Goal: Task Accomplishment & Management: Use online tool/utility

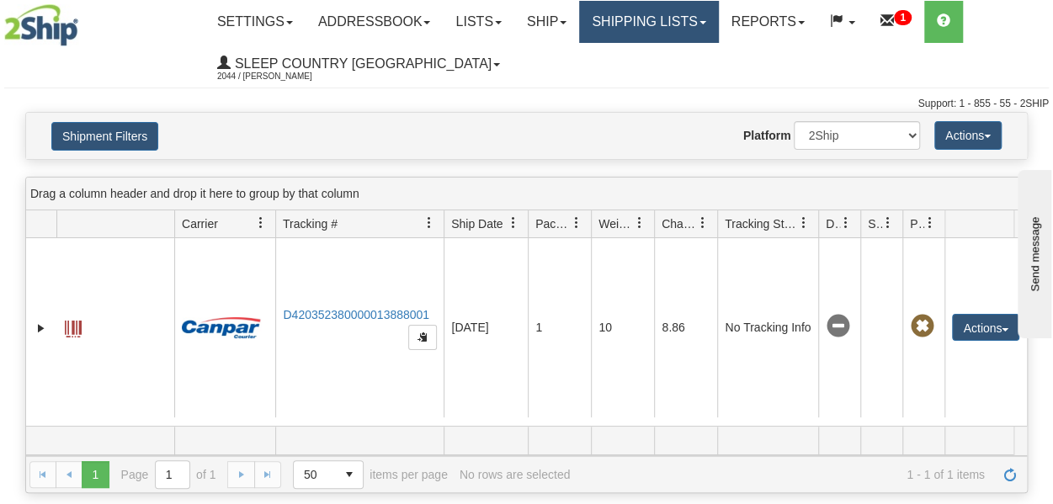
click at [694, 31] on link "Shipping lists" at bounding box center [648, 22] width 139 height 42
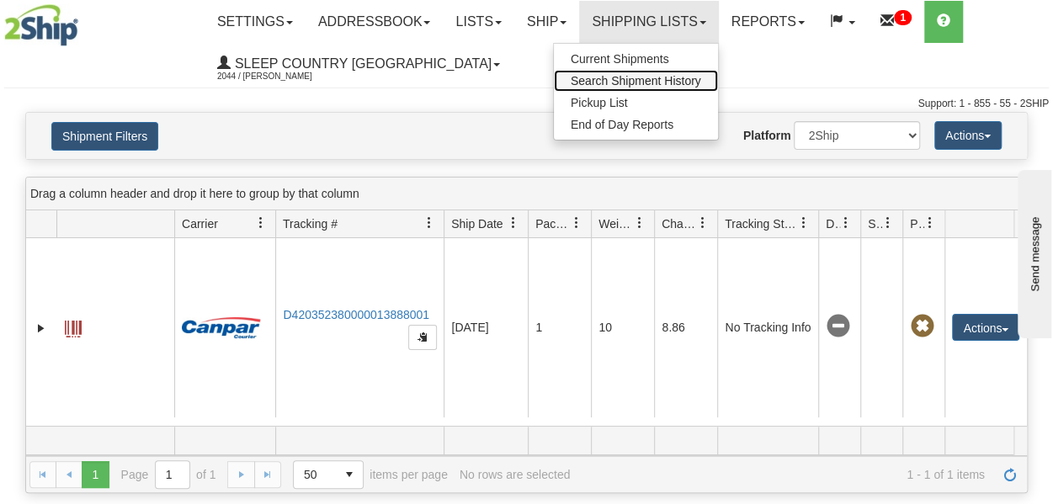
click at [685, 78] on span "Search Shipment History" at bounding box center [635, 80] width 130 height 13
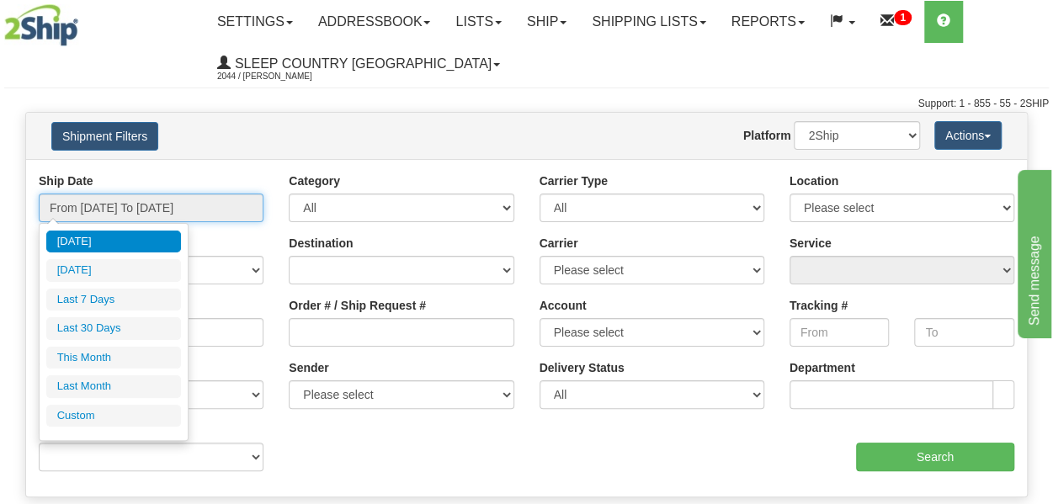
click at [207, 209] on input "From 08/15/2025 To 08/16/2025" at bounding box center [151, 208] width 225 height 29
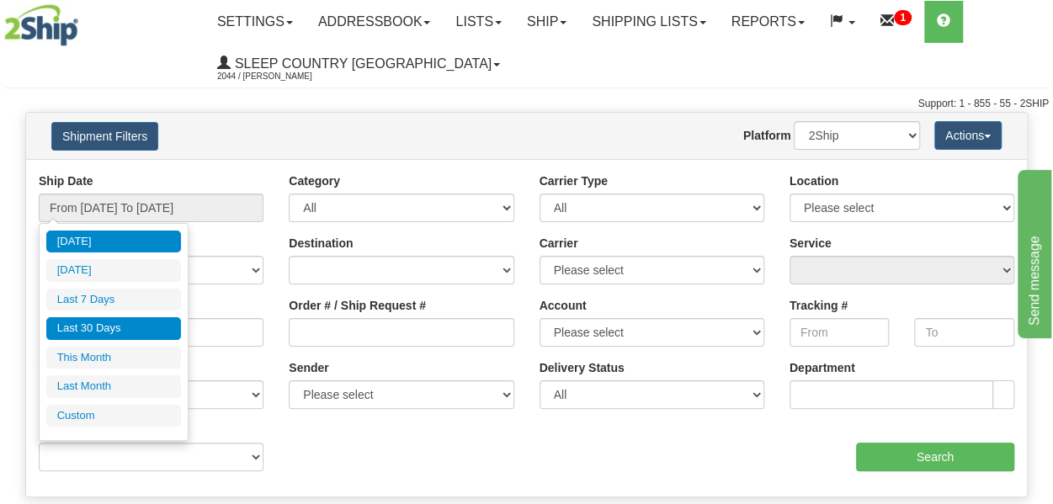
click at [92, 328] on li "Last 30 Days" at bounding box center [113, 328] width 135 height 23
type input "From 07/18/2025 To 08/16/2025"
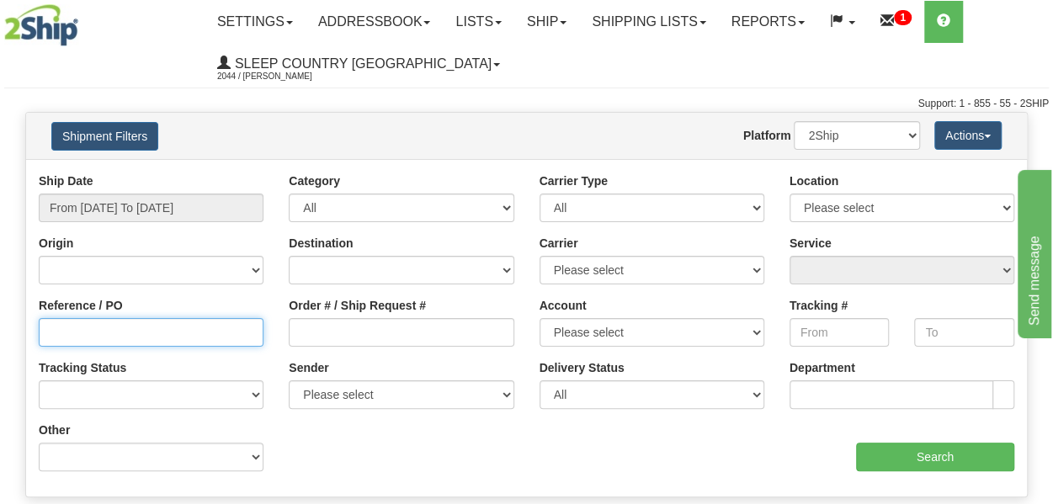
click at [99, 336] on input "Reference / PO" at bounding box center [151, 332] width 225 height 29
paste input "9000H933538"
type input "9000H933538"
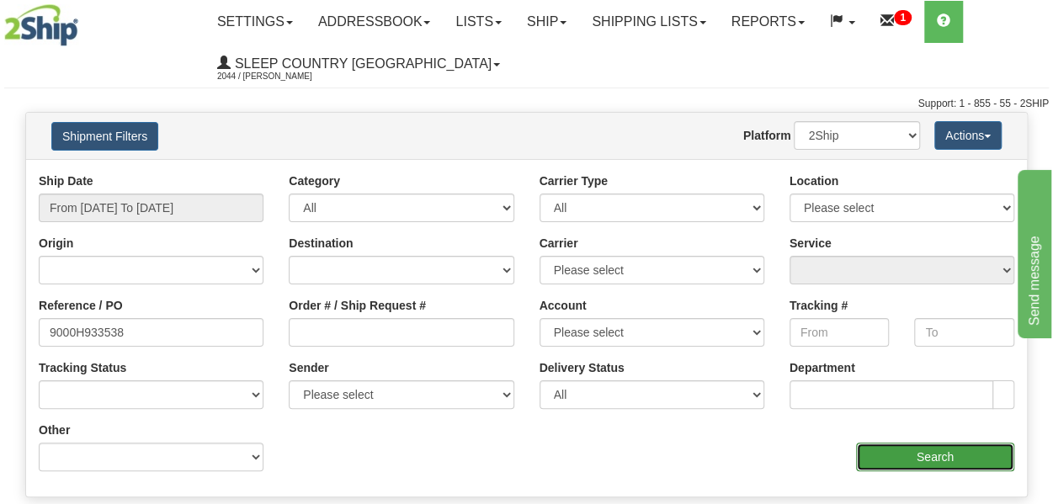
click at [953, 464] on input "Search" at bounding box center [935, 457] width 158 height 29
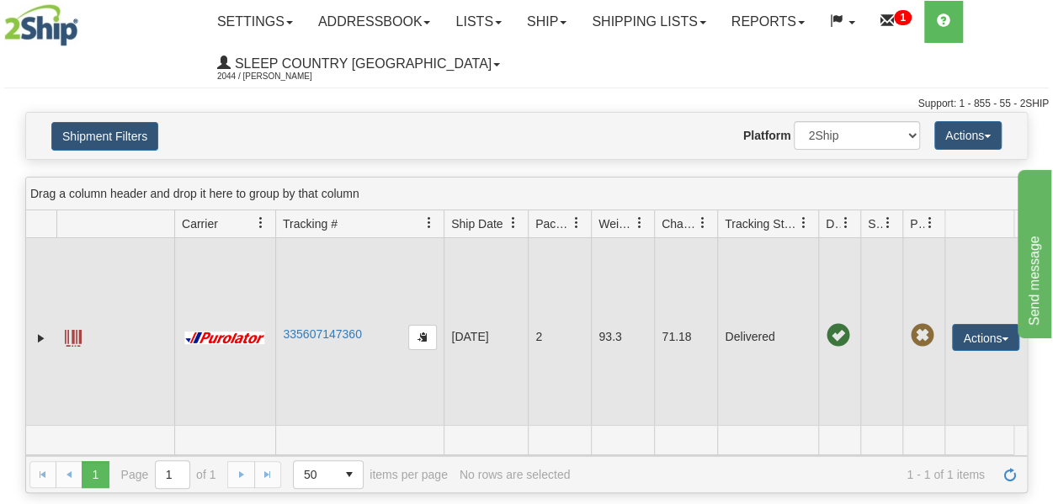
click at [66, 339] on span at bounding box center [73, 338] width 17 height 17
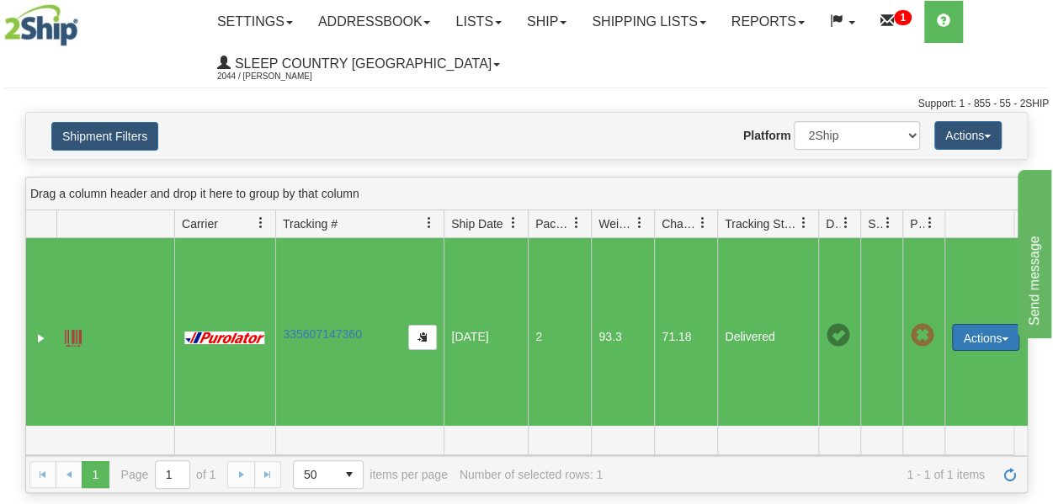
click at [974, 333] on button "Actions" at bounding box center [985, 337] width 67 height 27
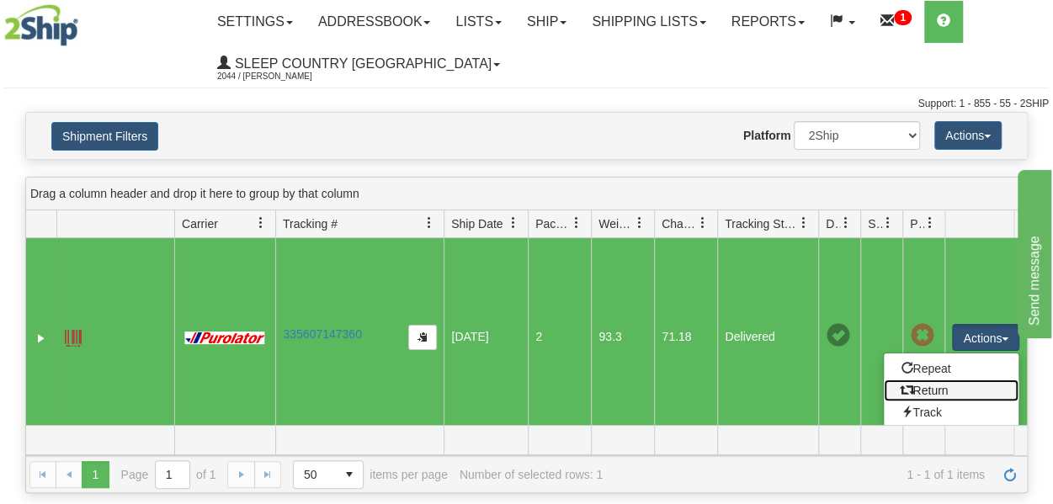
click at [947, 388] on link "Return" at bounding box center [950, 390] width 135 height 22
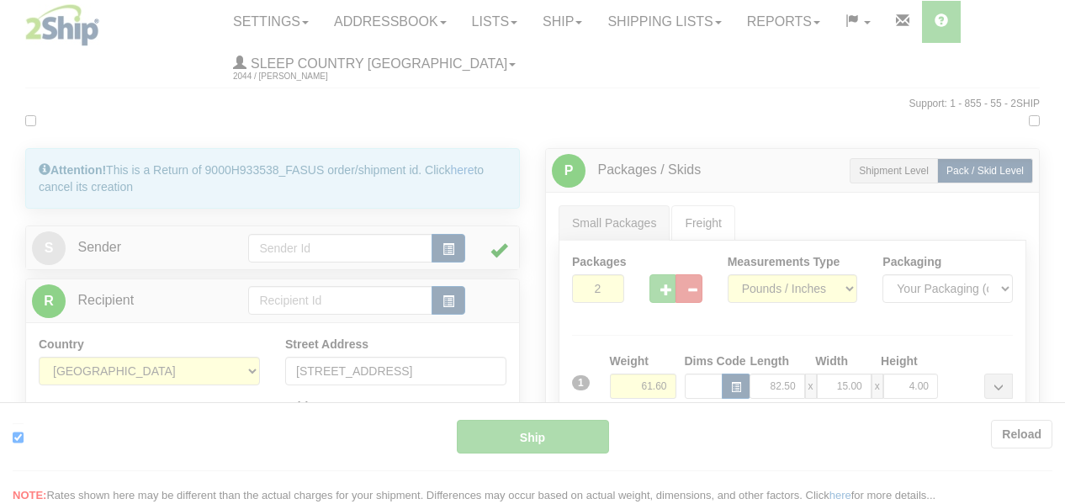
type input "260"
type input "08:21"
type input "16:00"
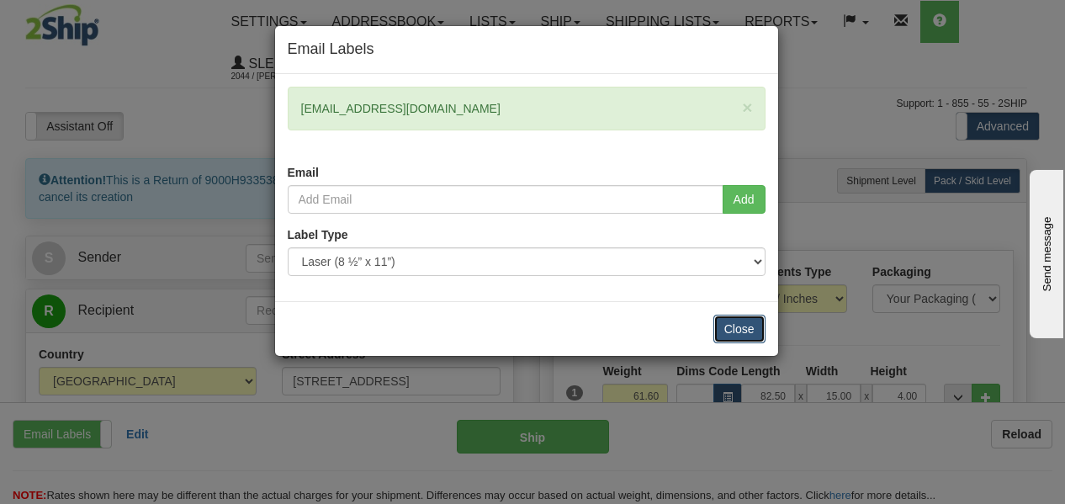
click at [747, 332] on button "Close" at bounding box center [740, 329] width 52 height 29
click at [729, 334] on button "Close" at bounding box center [740, 329] width 52 height 29
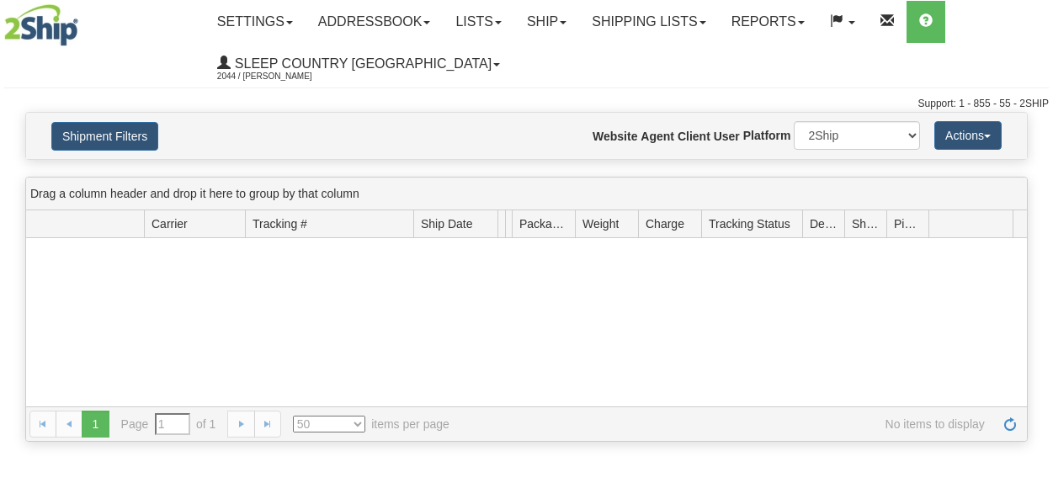
type input "From [DATE] To [DATE]"
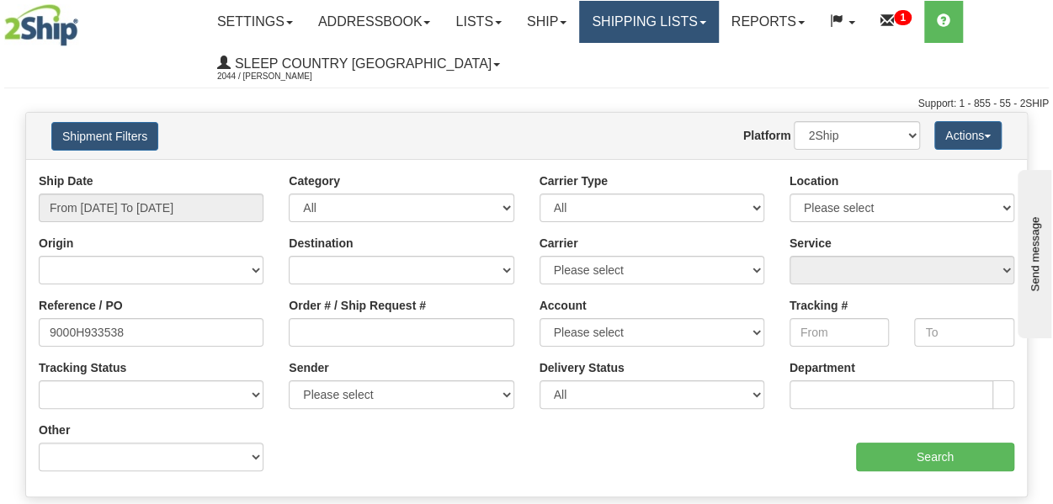
click at [626, 24] on link "Shipping lists" at bounding box center [648, 22] width 139 height 42
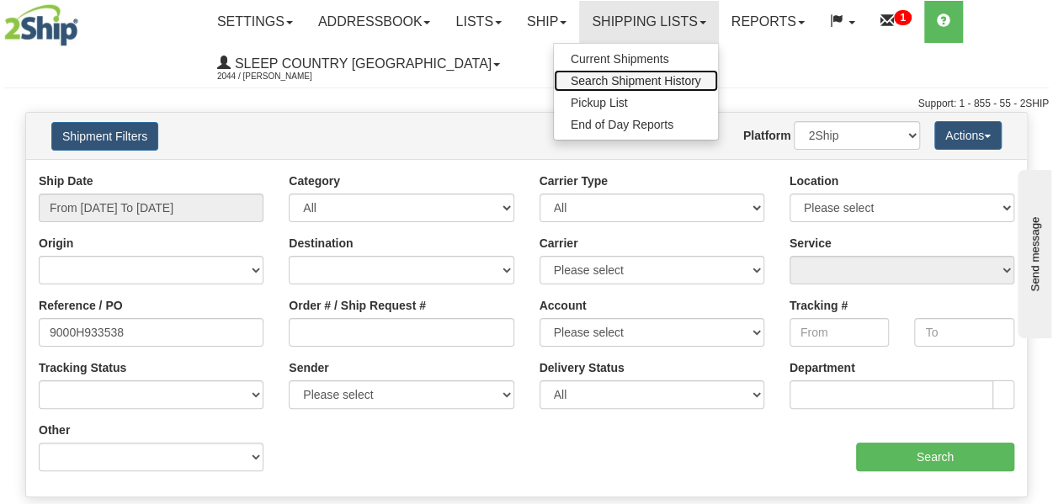
click at [629, 82] on span "Search Shipment History" at bounding box center [635, 80] width 130 height 13
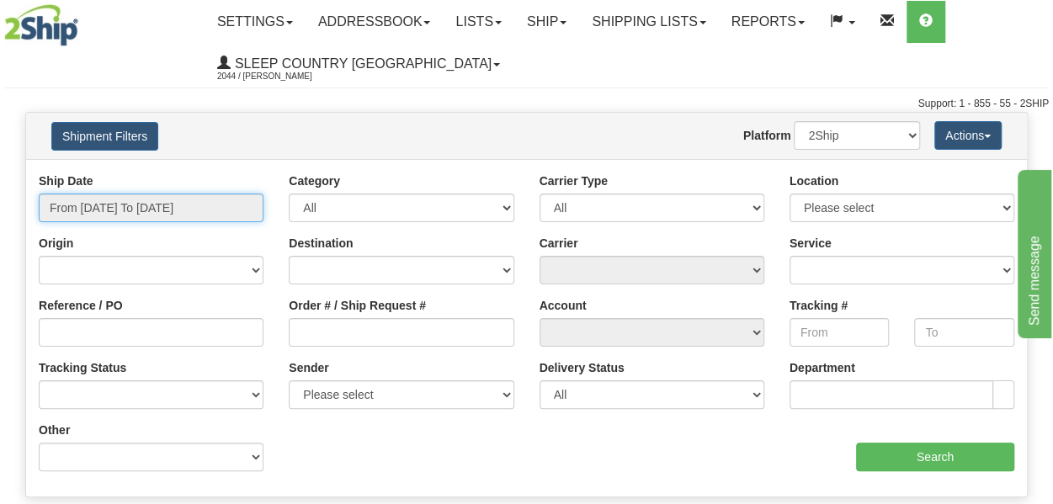
click at [153, 201] on input "From [DATE] To [DATE]" at bounding box center [151, 208] width 225 height 29
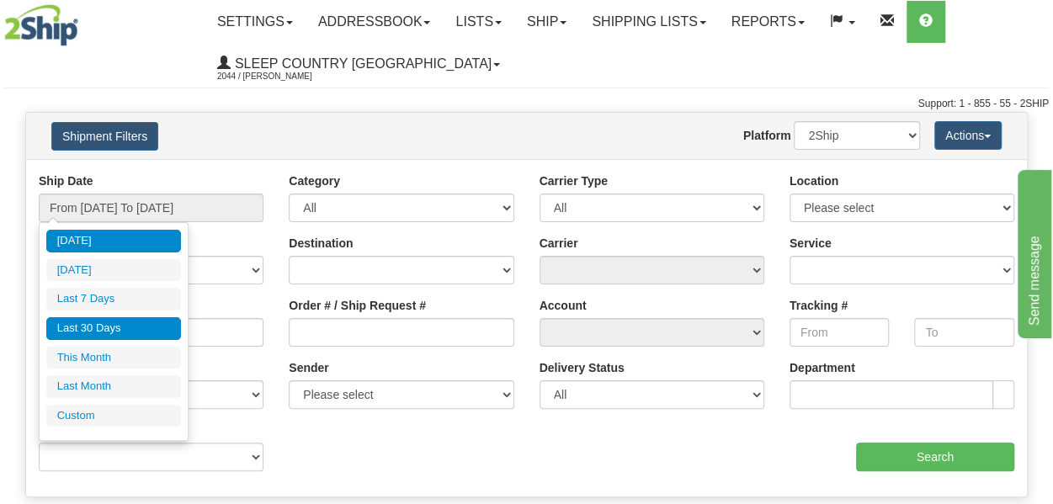
click at [114, 326] on li "Last 30 Days" at bounding box center [113, 328] width 135 height 23
type input "From [DATE] To [DATE]"
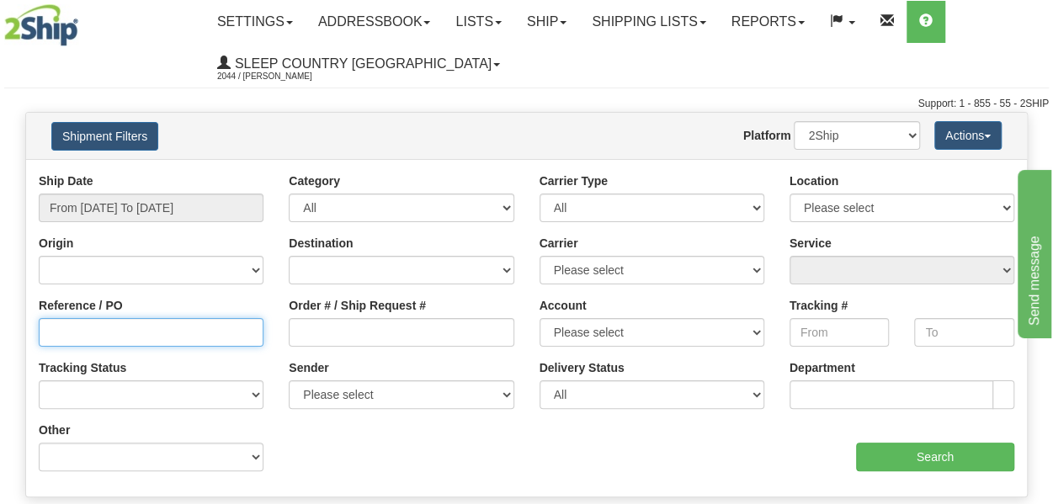
click at [150, 332] on input "Reference / PO" at bounding box center [151, 332] width 225 height 29
paste input "9000H959372"
type input "9000H959372"
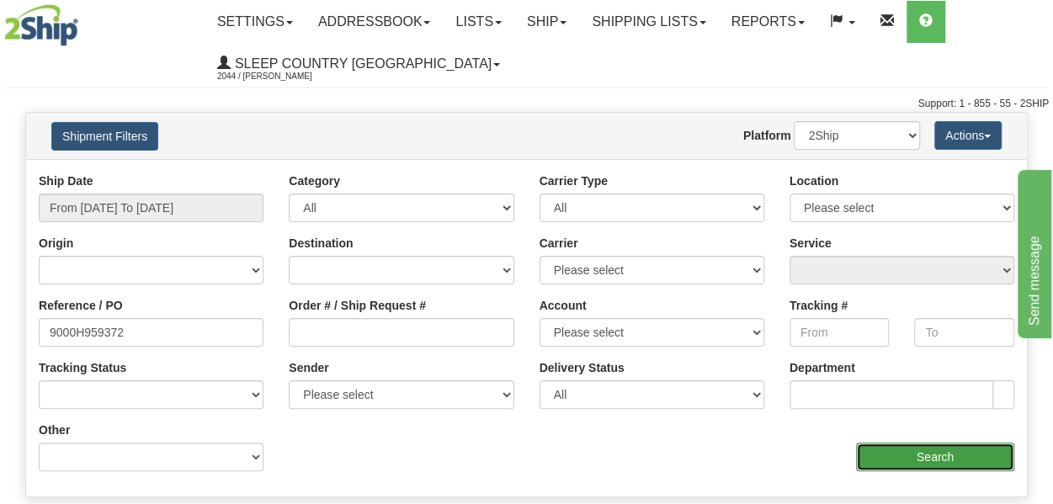
click at [918, 459] on input "Search" at bounding box center [935, 457] width 158 height 29
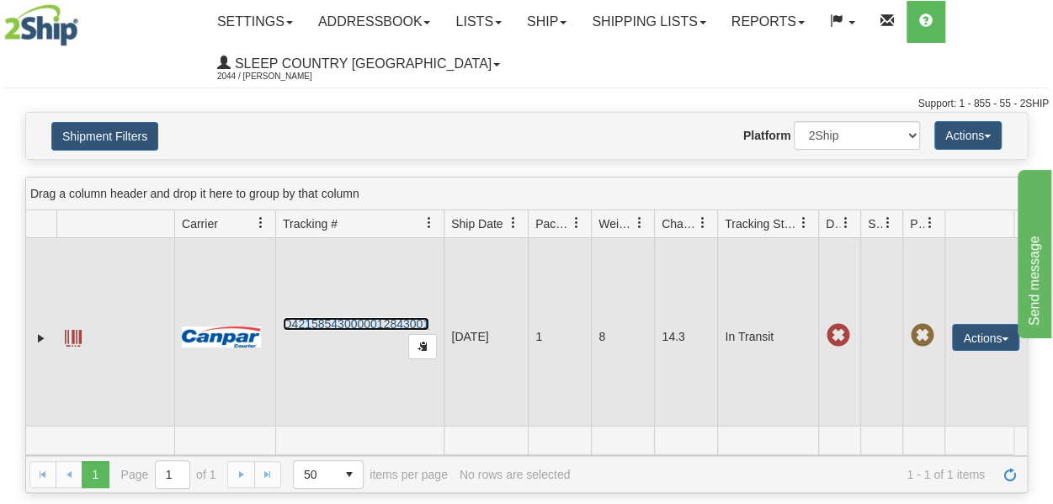
click at [379, 320] on link "D421585430000012843001" at bounding box center [356, 323] width 146 height 13
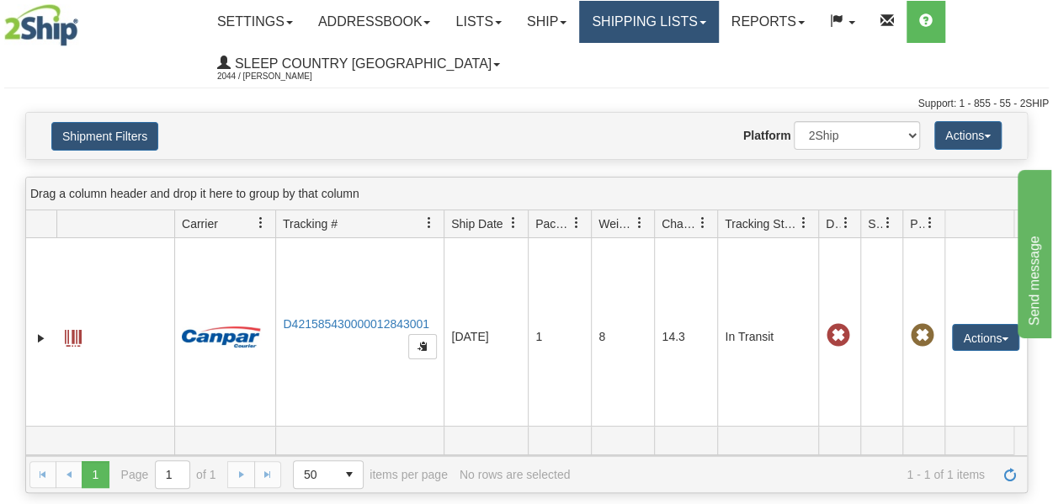
click at [655, 31] on link "Shipping lists" at bounding box center [648, 22] width 139 height 42
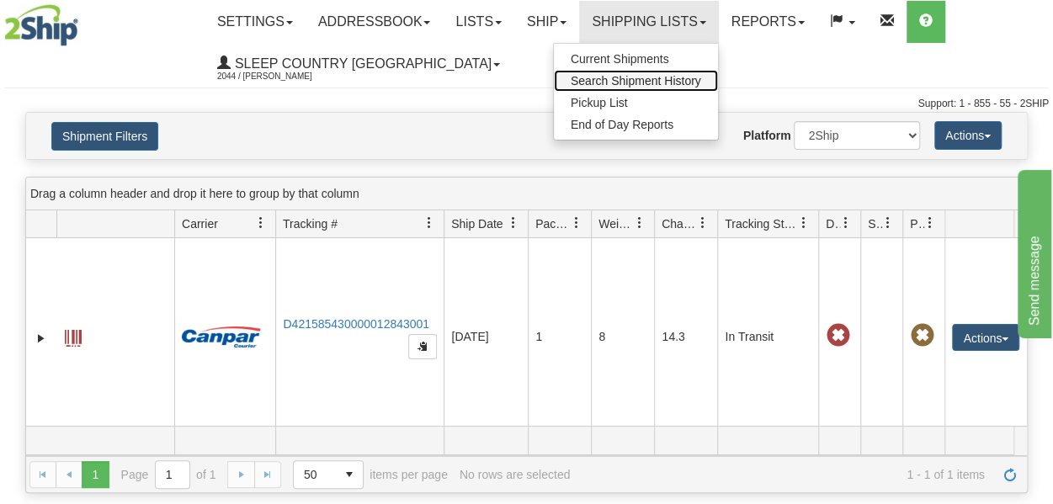
click at [661, 77] on span "Search Shipment History" at bounding box center [635, 80] width 130 height 13
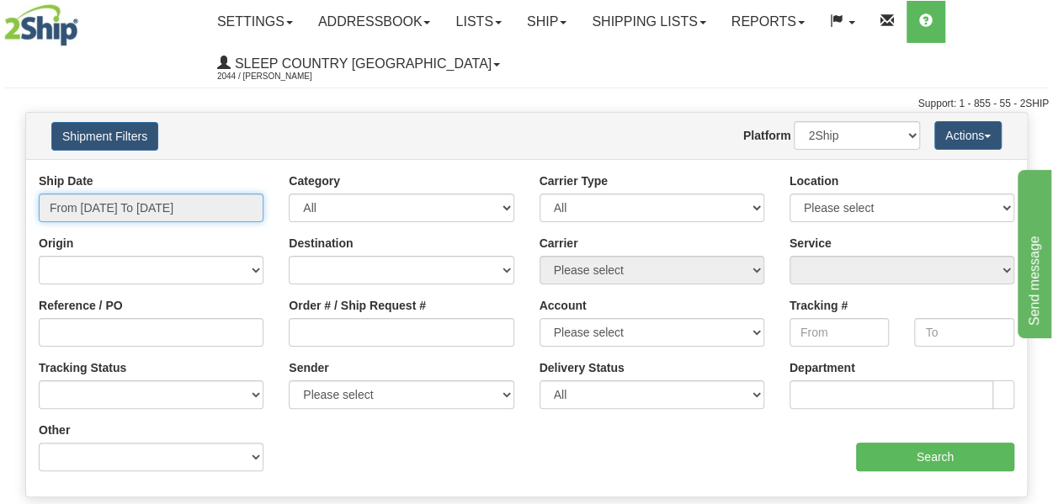
click at [177, 211] on input "From [DATE] To [DATE]" at bounding box center [151, 208] width 225 height 29
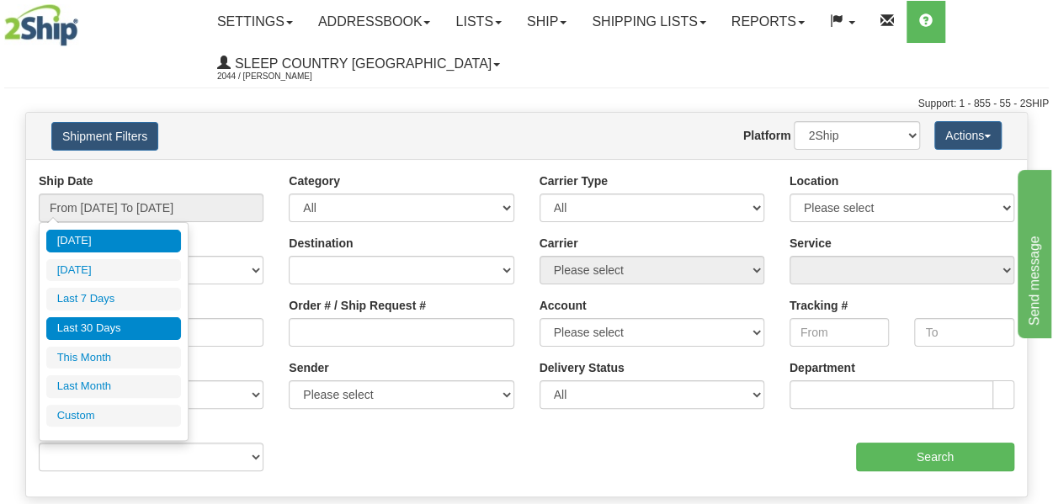
click at [98, 336] on li "Last 30 Days" at bounding box center [113, 328] width 135 height 23
type input "From 07/18/2025 To 08/16/2025"
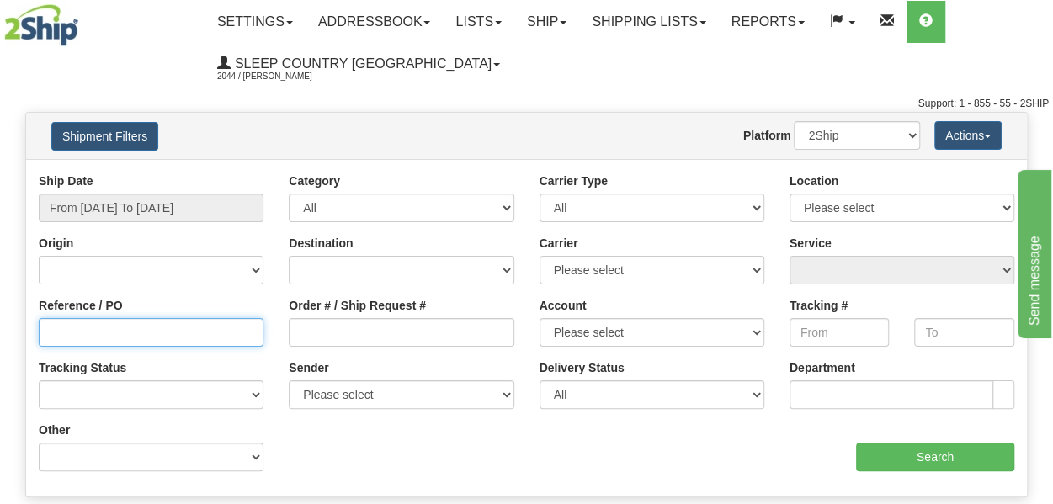
click at [98, 337] on input "Reference / PO" at bounding box center [151, 332] width 225 height 29
paste input "9000H933538"
type input "9000H933538"
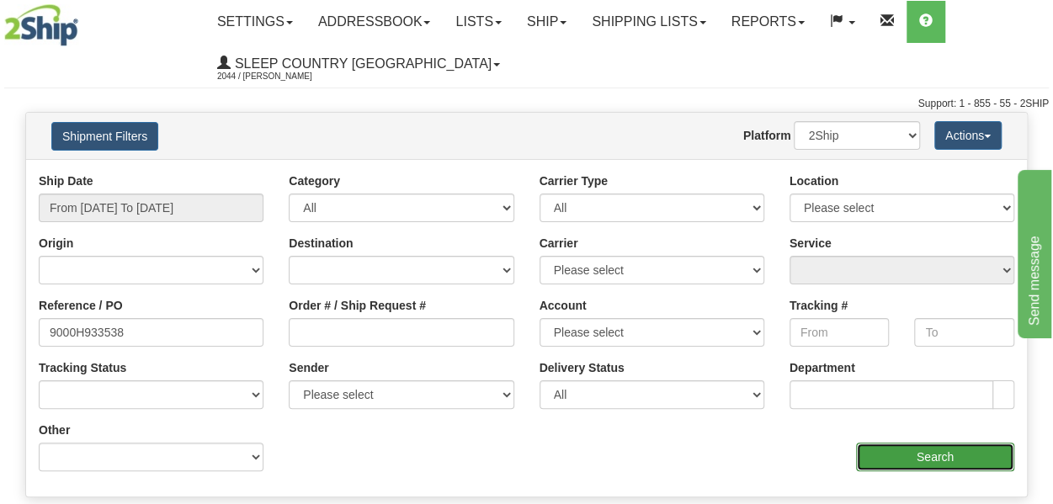
click at [936, 457] on input "Search" at bounding box center [935, 457] width 158 height 29
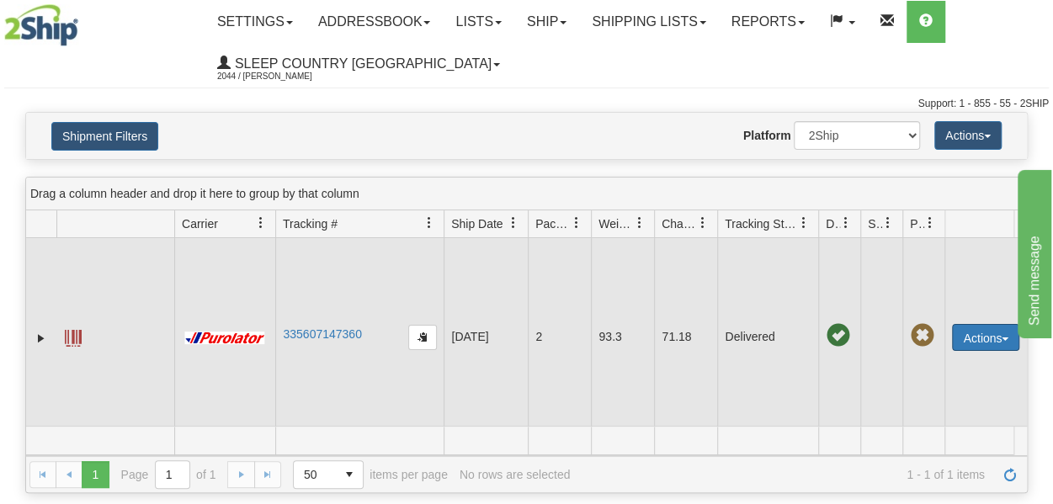
click at [968, 334] on button "Actions" at bounding box center [985, 337] width 67 height 27
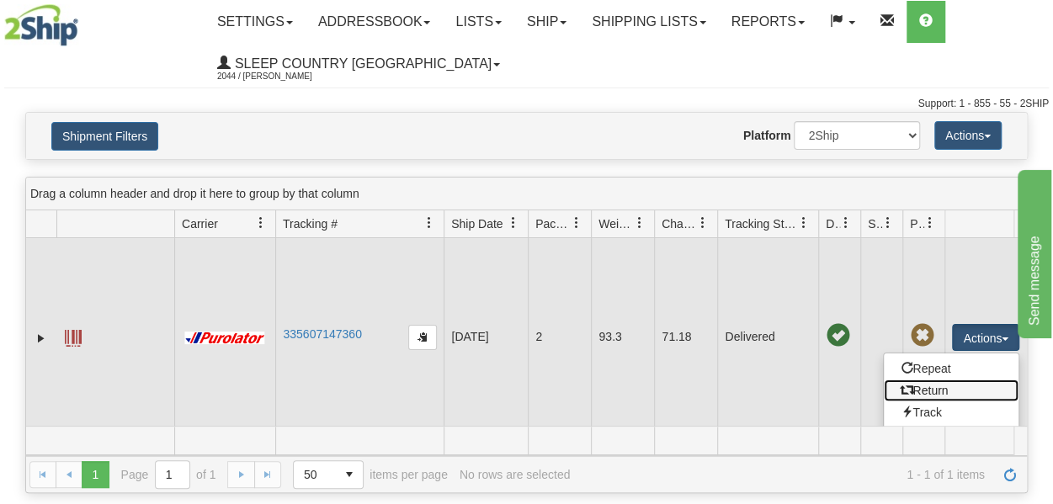
click at [943, 387] on link "Return" at bounding box center [950, 390] width 135 height 22
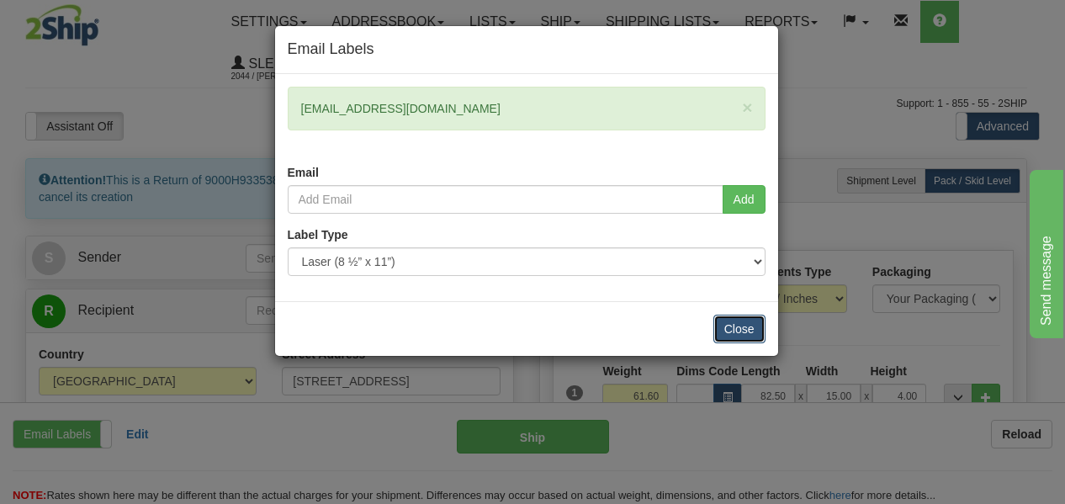
click at [748, 326] on button "Close" at bounding box center [740, 329] width 52 height 29
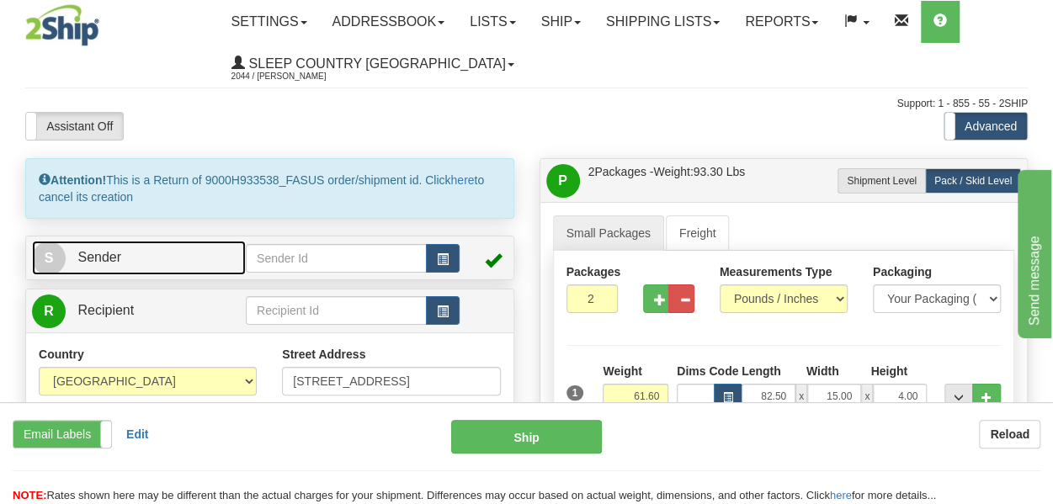
click at [61, 255] on span "S" at bounding box center [49, 258] width 34 height 34
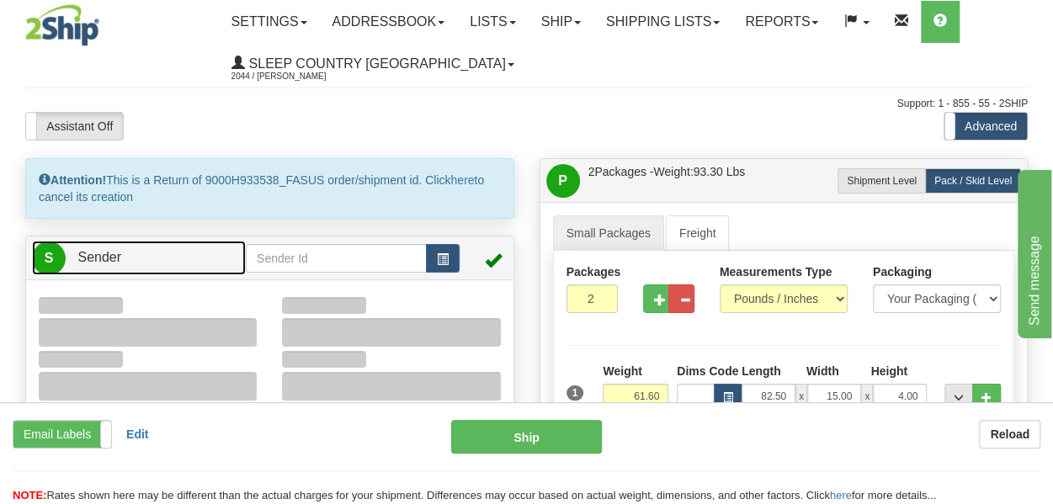
type input "12:24"
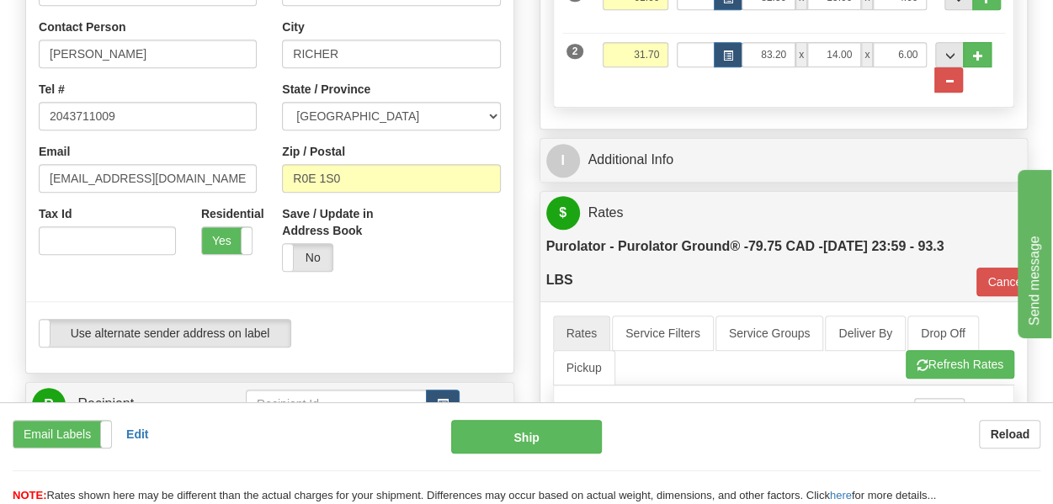
scroll to position [421, 0]
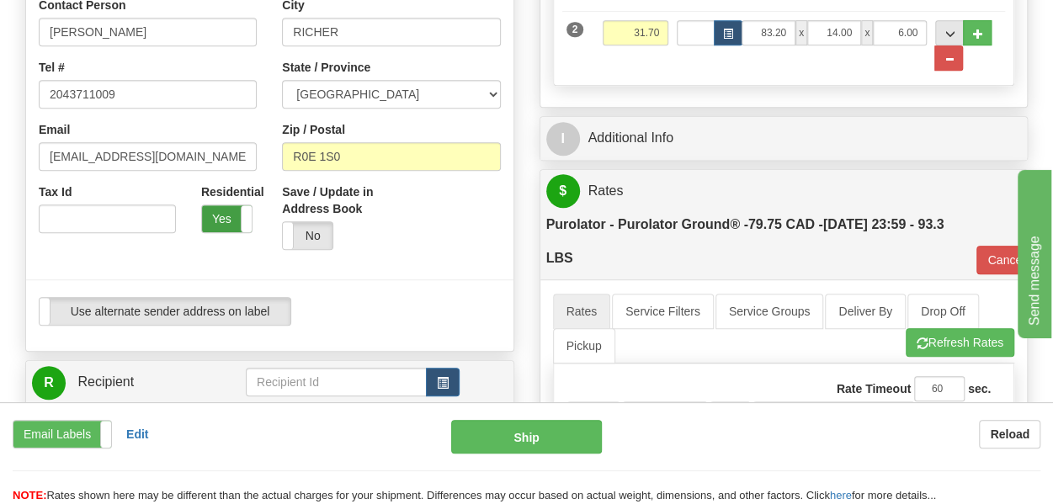
click at [212, 210] on label "Yes" at bounding box center [227, 218] width 50 height 27
click at [224, 216] on label "No" at bounding box center [227, 218] width 50 height 27
type input "260"
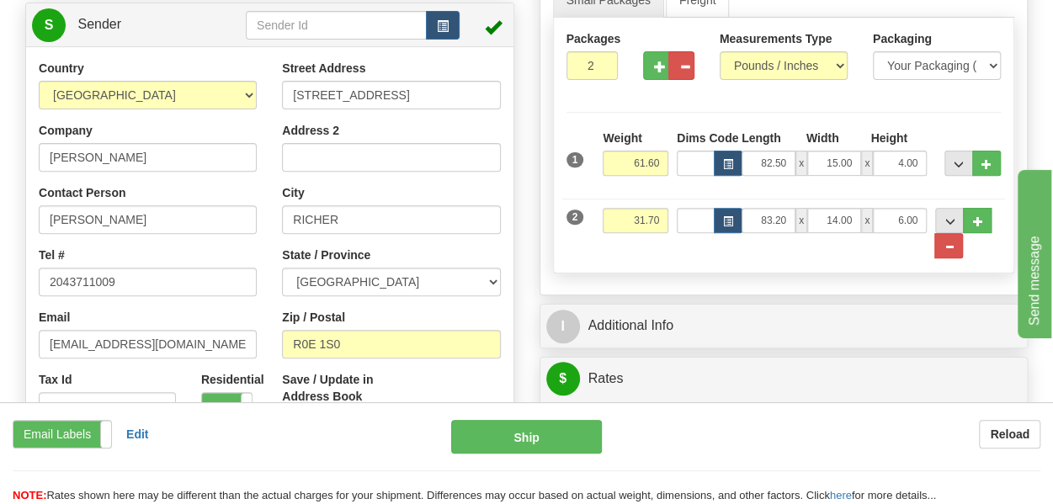
scroll to position [168, 0]
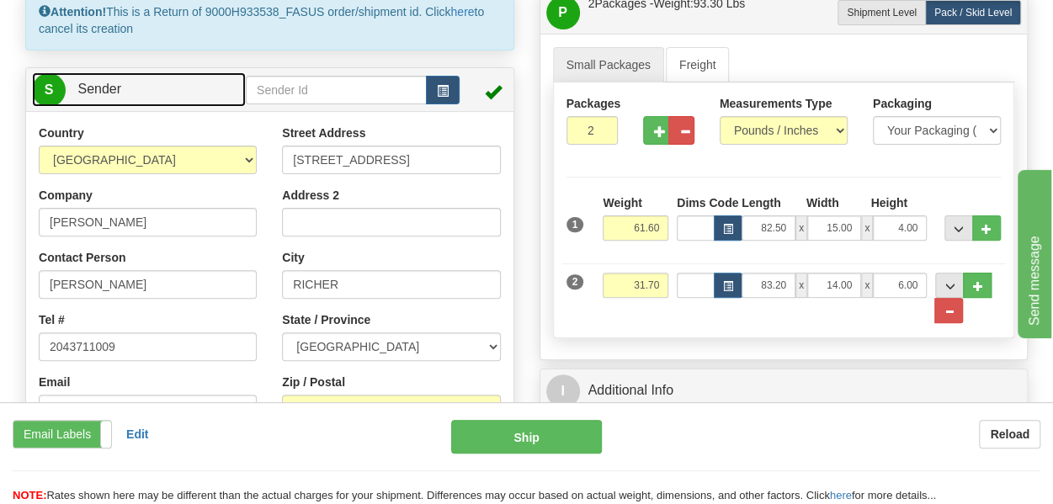
click at [93, 84] on span "Sender" at bounding box center [99, 89] width 44 height 14
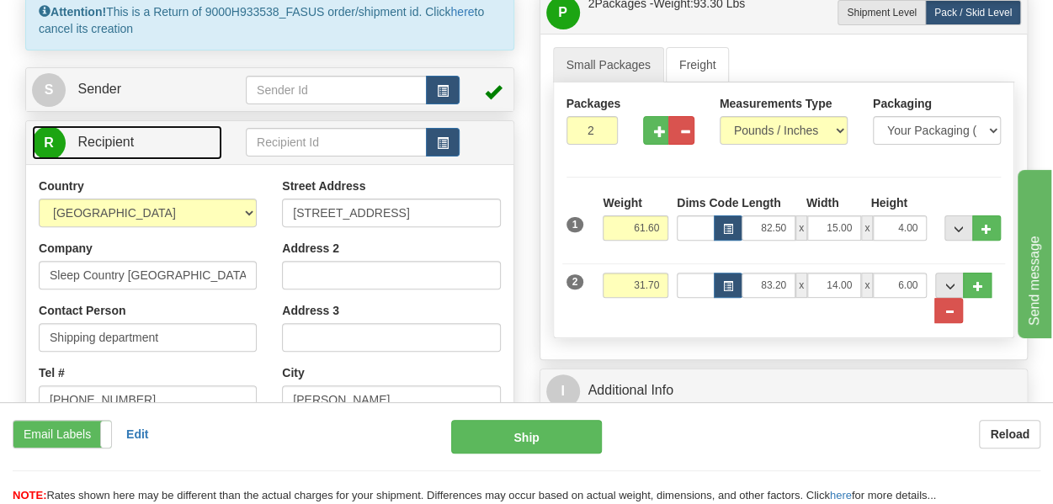
click at [108, 147] on span "Recipient" at bounding box center [105, 142] width 56 height 14
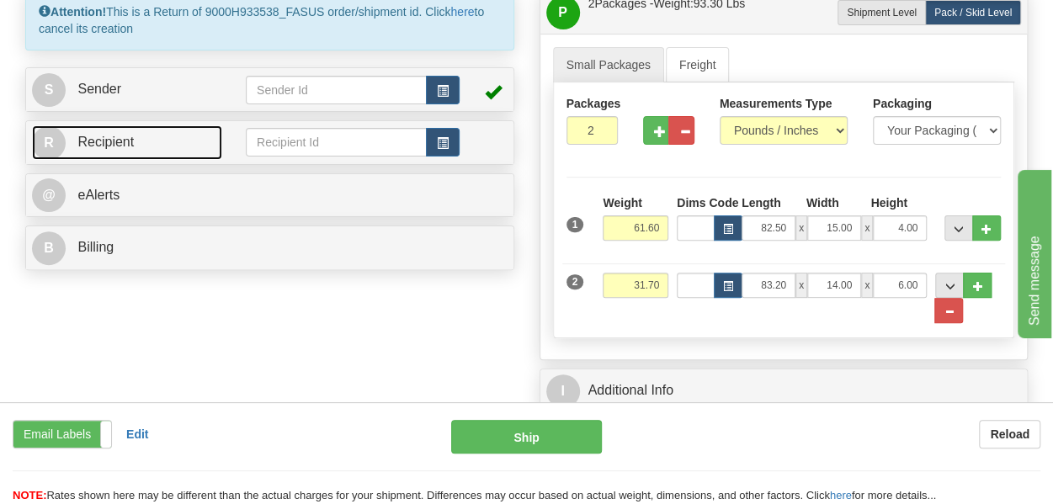
click at [108, 147] on span "Recipient" at bounding box center [105, 142] width 56 height 14
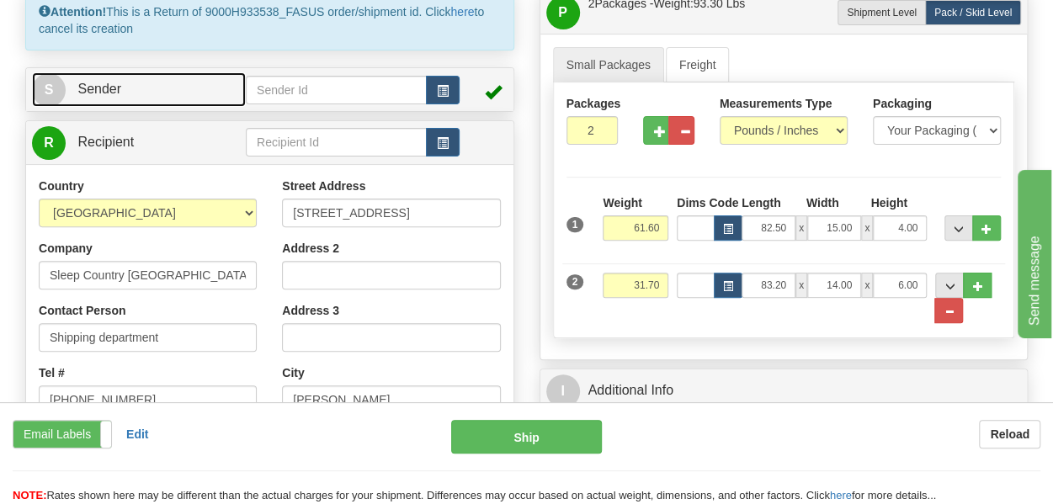
click at [86, 87] on span "Sender" at bounding box center [99, 89] width 44 height 14
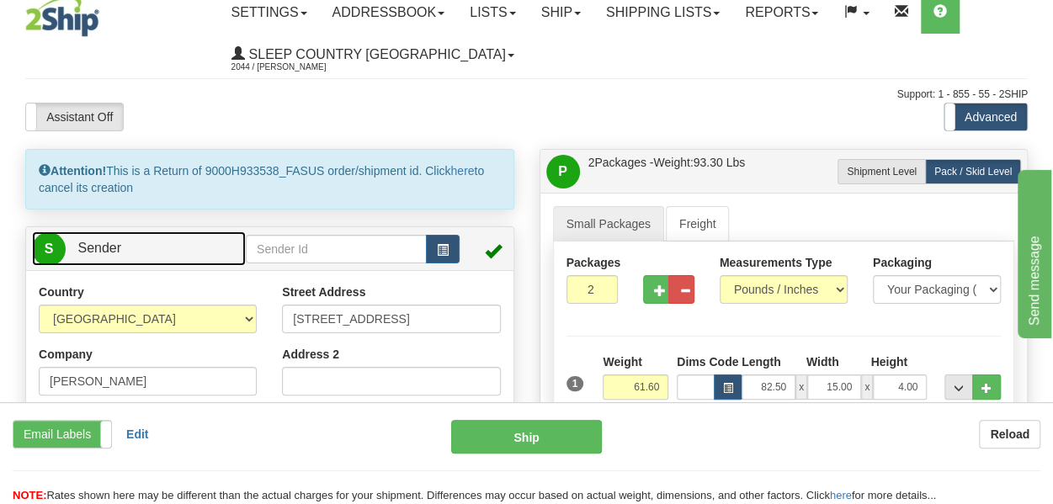
scroll to position [0, 0]
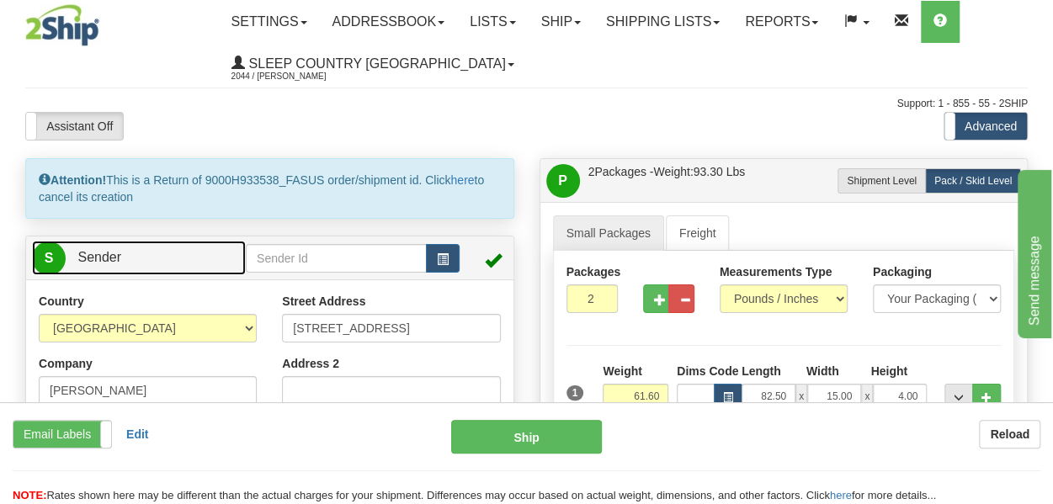
click at [130, 257] on link "S Sender" at bounding box center [139, 258] width 214 height 34
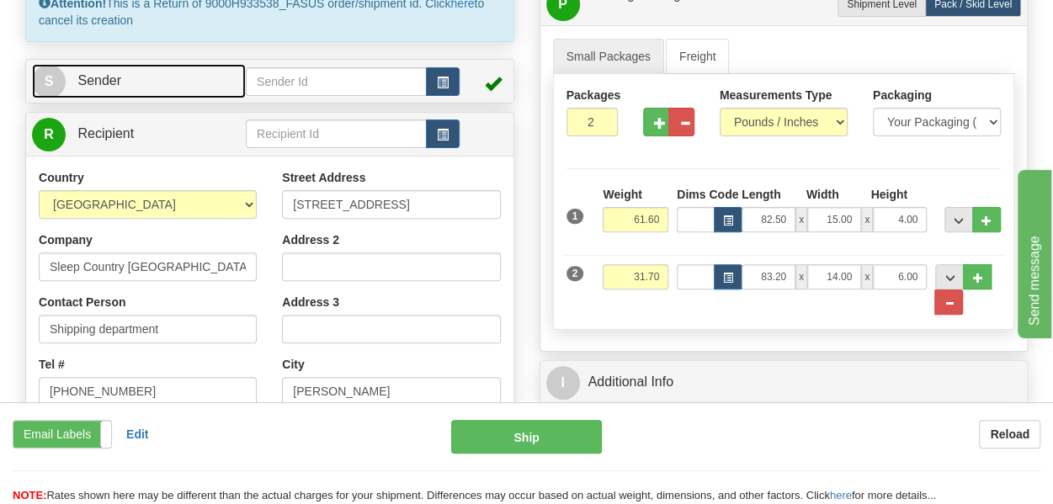
scroll to position [168, 0]
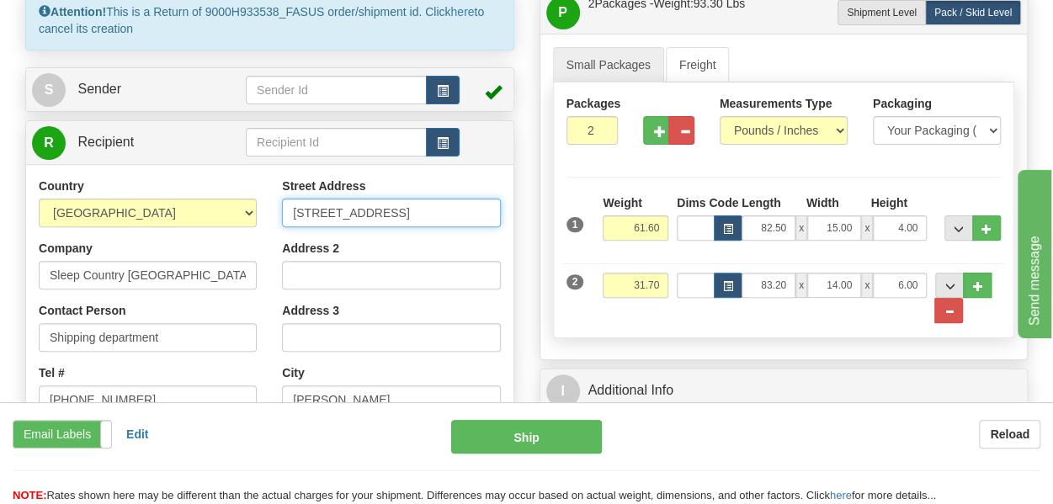
click at [409, 211] on input "150 Great Gulf Drive" at bounding box center [391, 213] width 218 height 29
type input "1"
paste input "520 COLLEGE ST EAST"
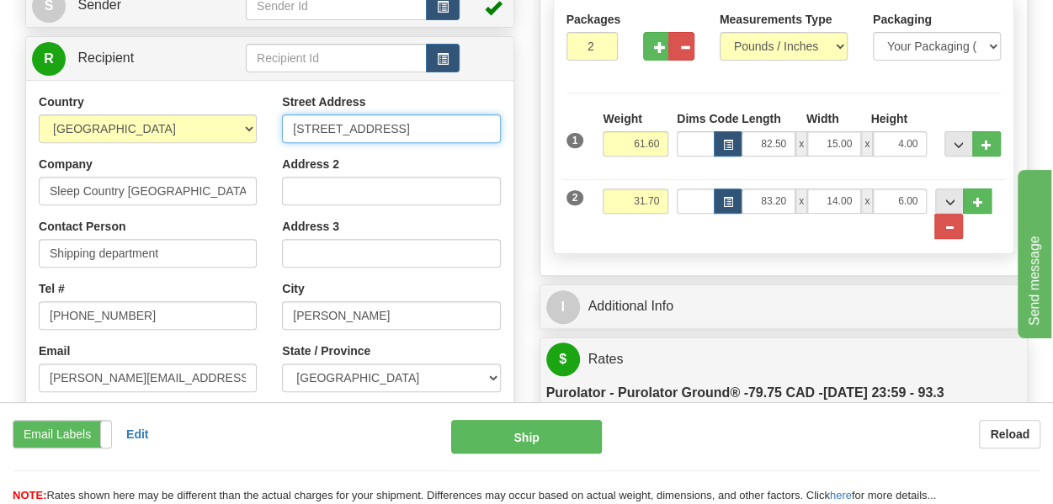
type input "520 COLLEGE ST EAST"
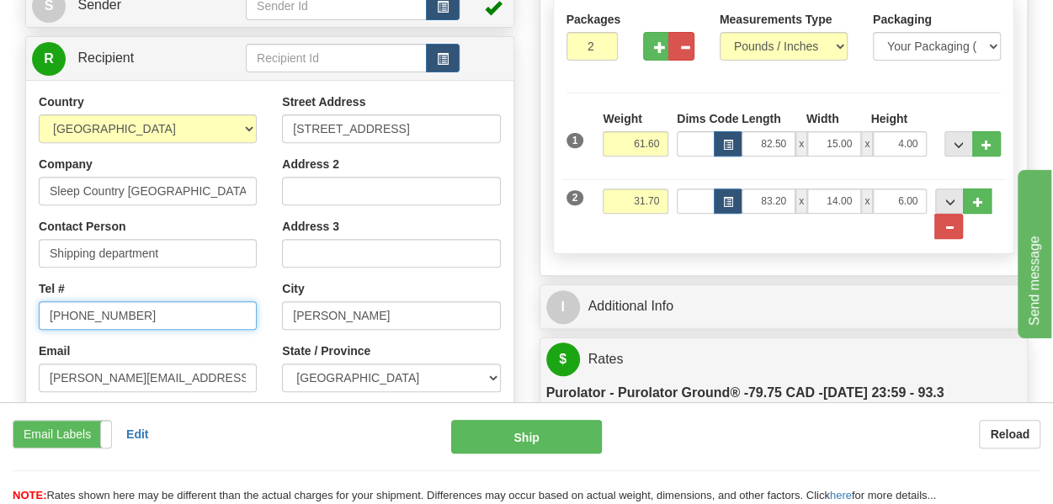
click at [150, 319] on input "905-760-0965" at bounding box center [148, 315] width 218 height 29
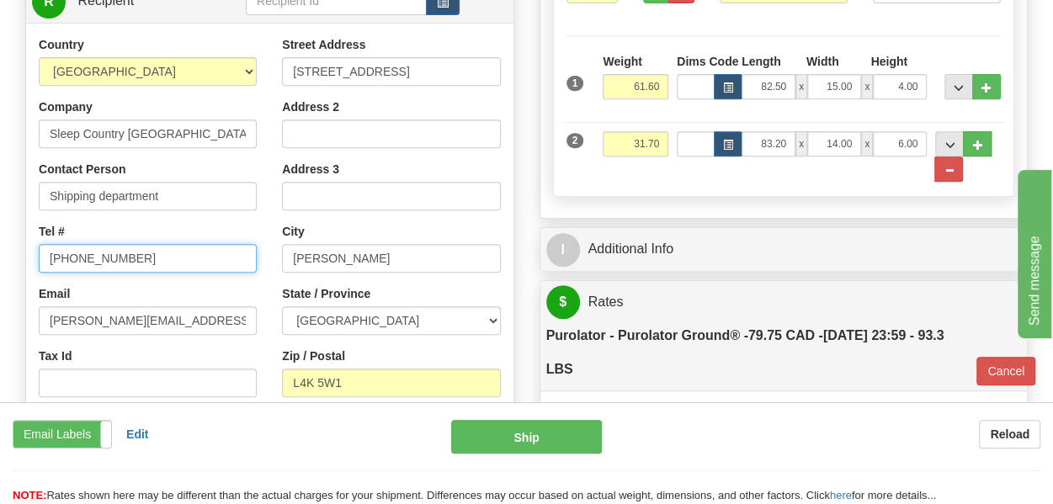
scroll to position [337, 0]
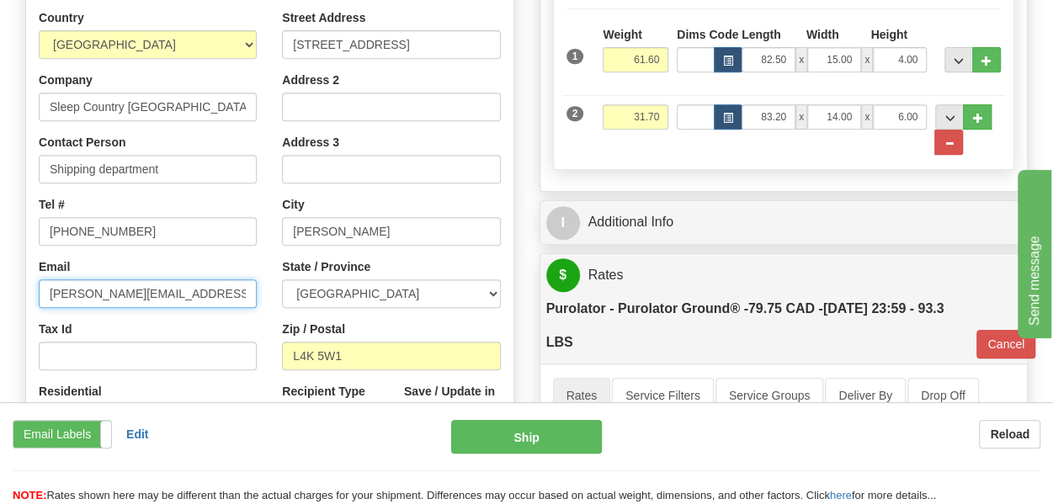
click at [194, 296] on input "olga.hazan@2ship.com" at bounding box center [148, 293] width 218 height 29
type input "o"
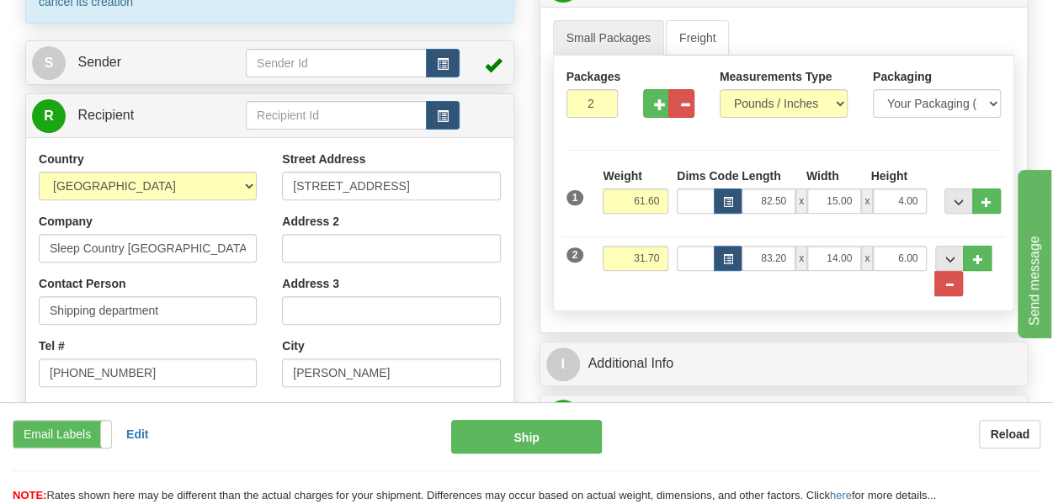
scroll to position [168, 0]
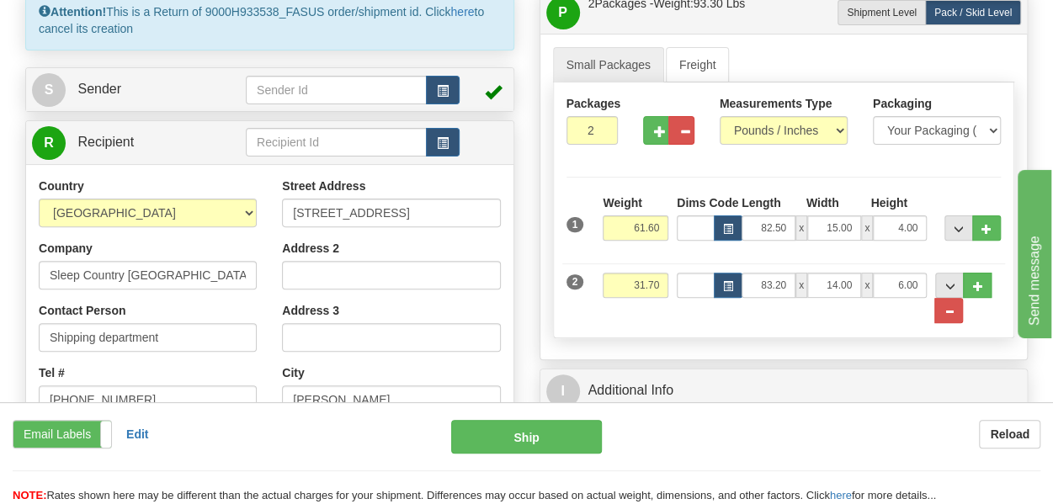
type input "cs@support.sleepcountry.ca"
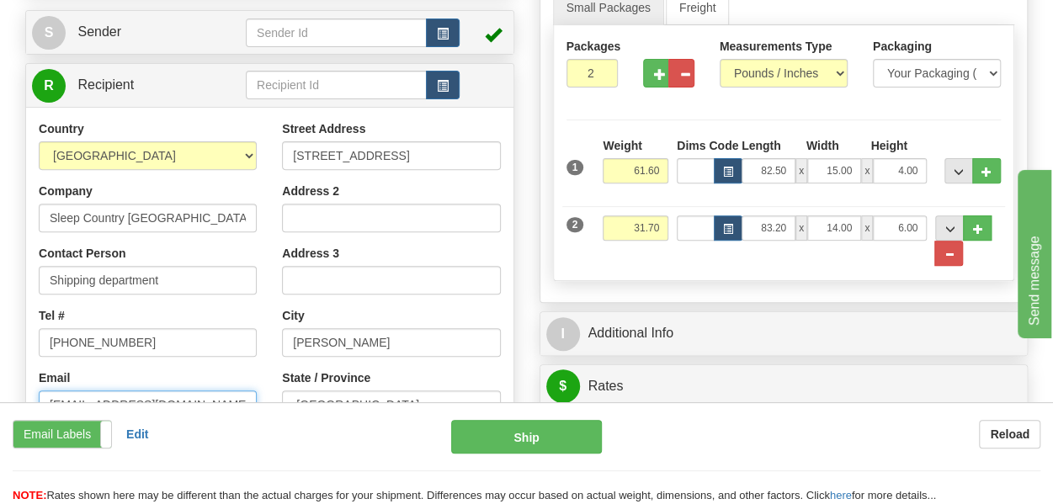
scroll to position [252, 0]
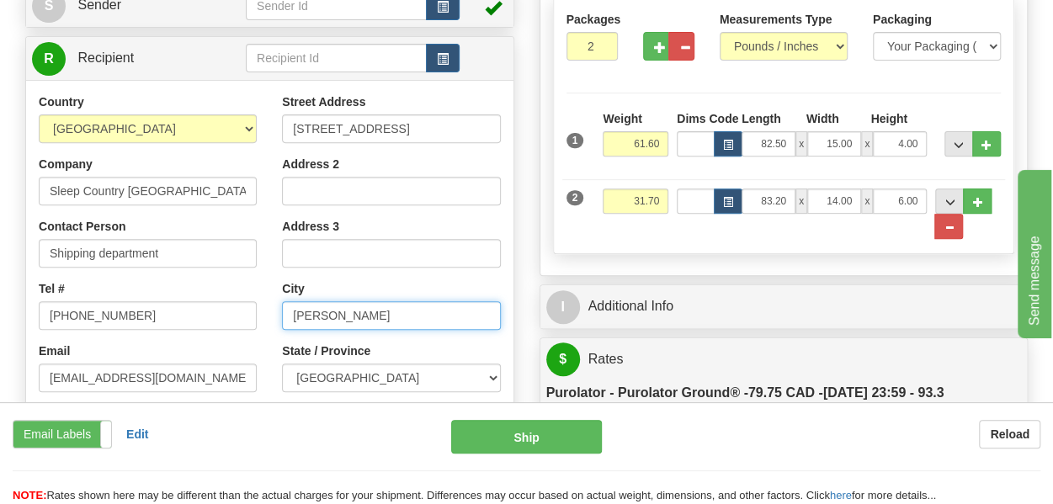
click at [348, 316] on input "Vaughan" at bounding box center [391, 315] width 218 height 29
type input "V"
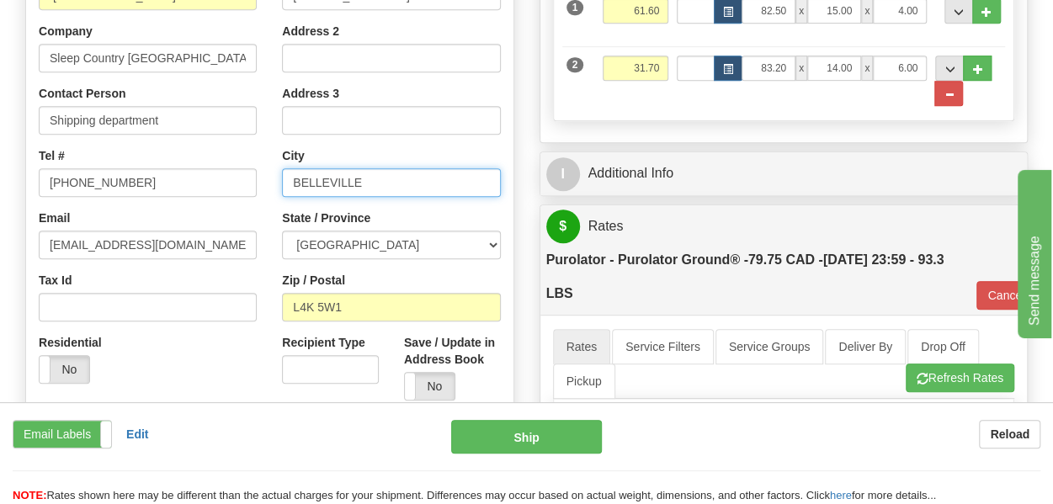
scroll to position [421, 0]
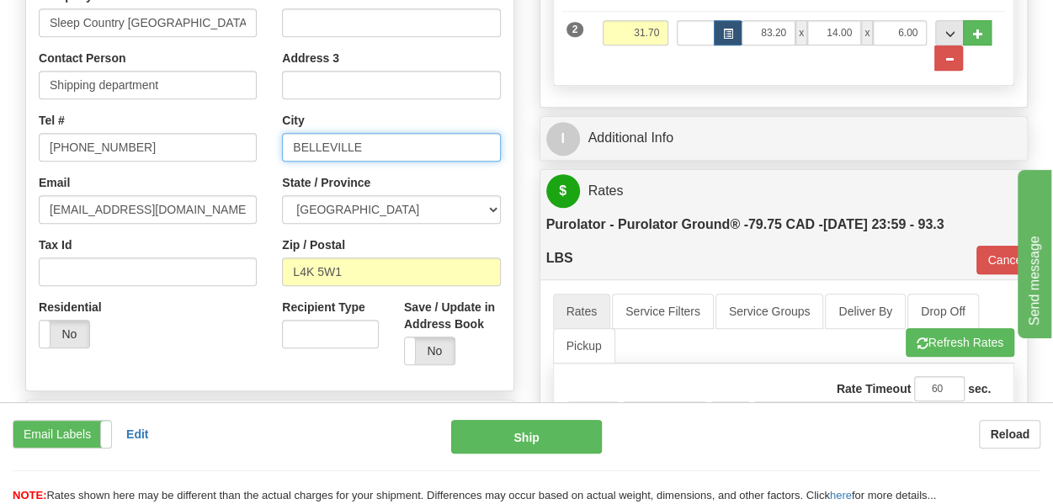
type input "BELLEVILLE"
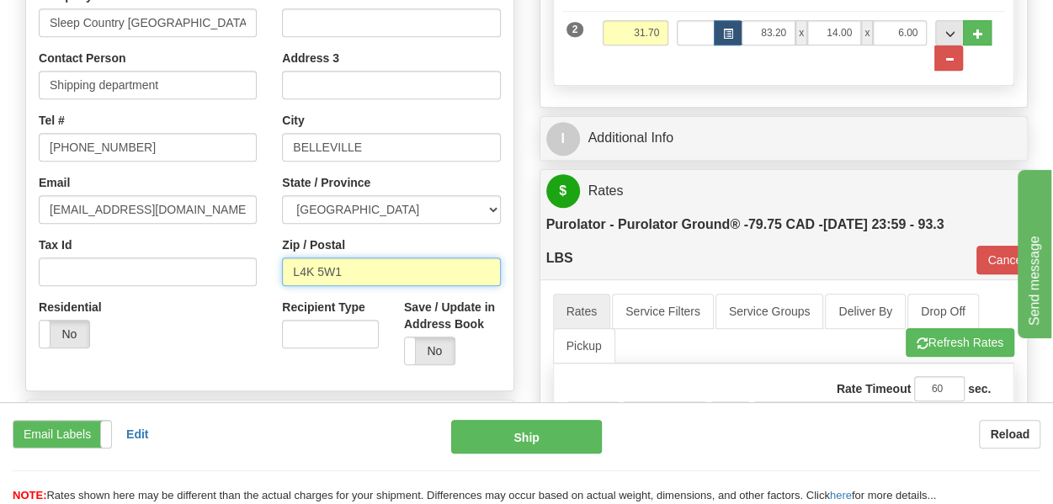
click at [387, 270] on input "L4K 5W1" at bounding box center [391, 271] width 218 height 29
type input "L"
paste input "K8N 4Z6"
type input "K8N 4Z6"
click at [262, 235] on div "Country AFGHANISTAN ALAND ISLANDS ALBANIA ALGERIA AMERICAN SAMOA ANDORRA ANGOLA…" at bounding box center [147, 143] width 243 height 436
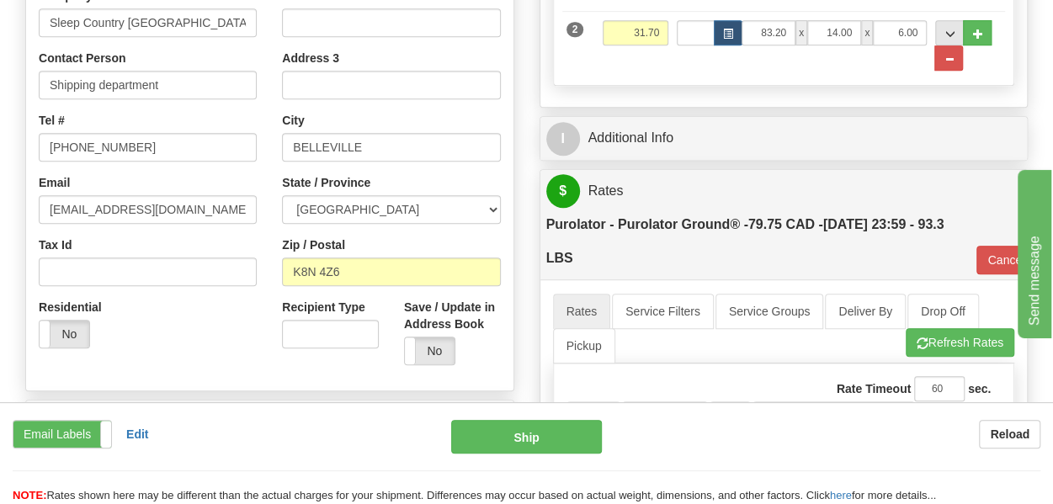
type input "260"
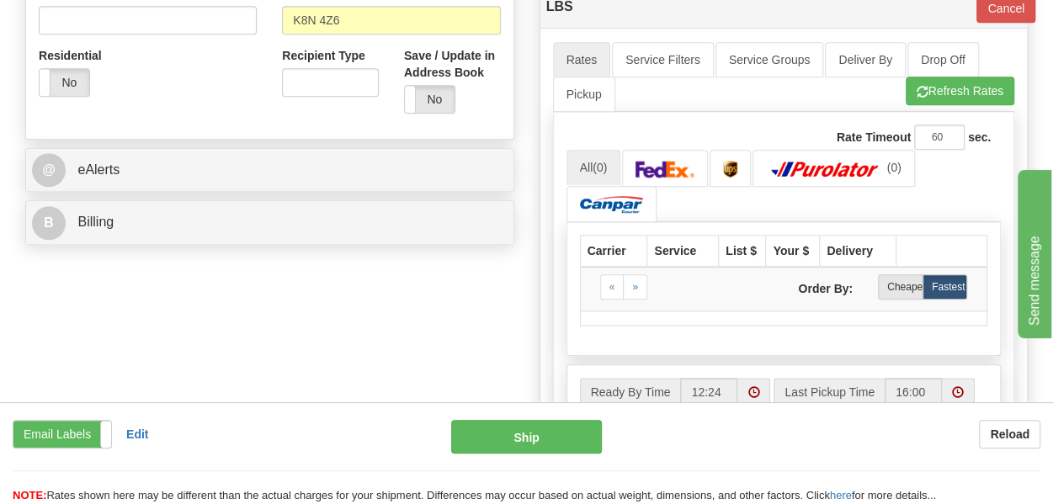
scroll to position [757, 0]
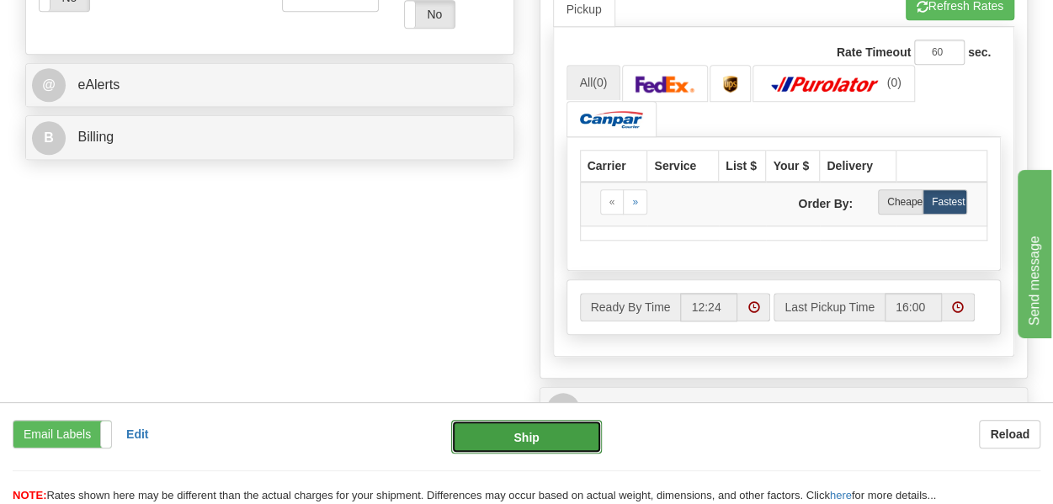
click at [520, 439] on button "Ship" at bounding box center [526, 437] width 151 height 34
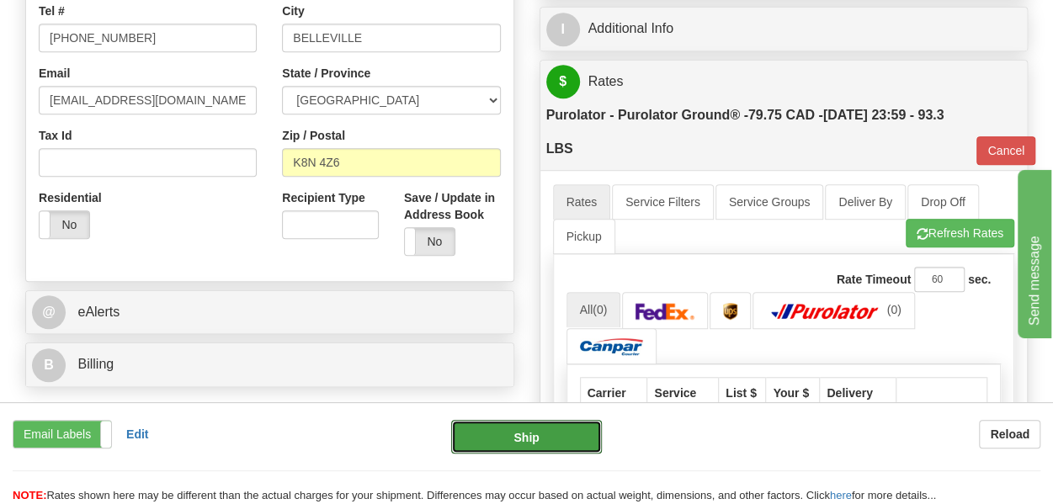
scroll to position [505, 0]
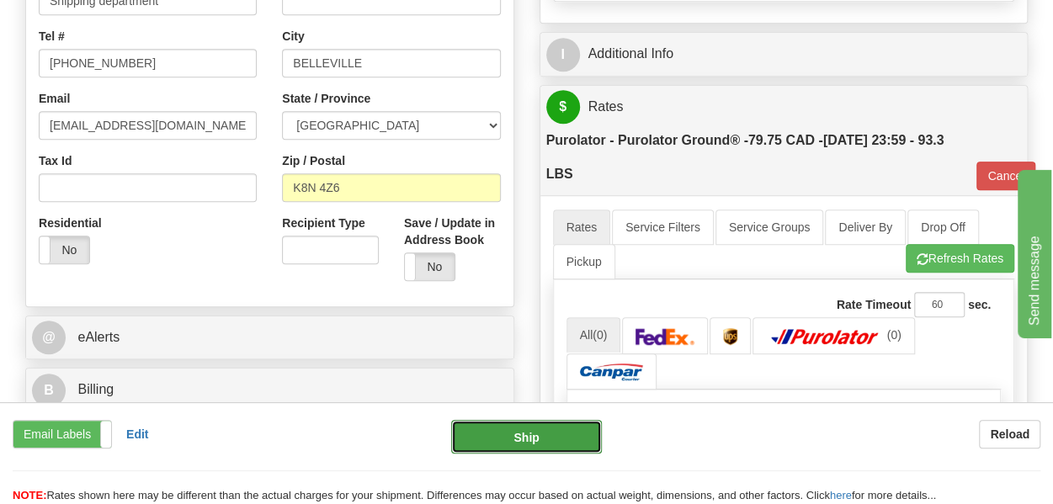
click at [520, 440] on button "Ship" at bounding box center [526, 437] width 151 height 34
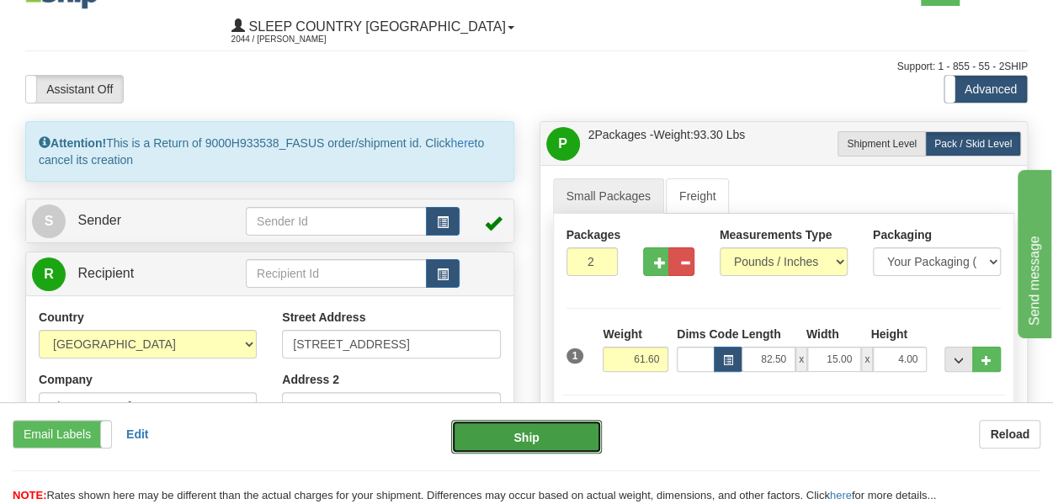
scroll to position [0, 0]
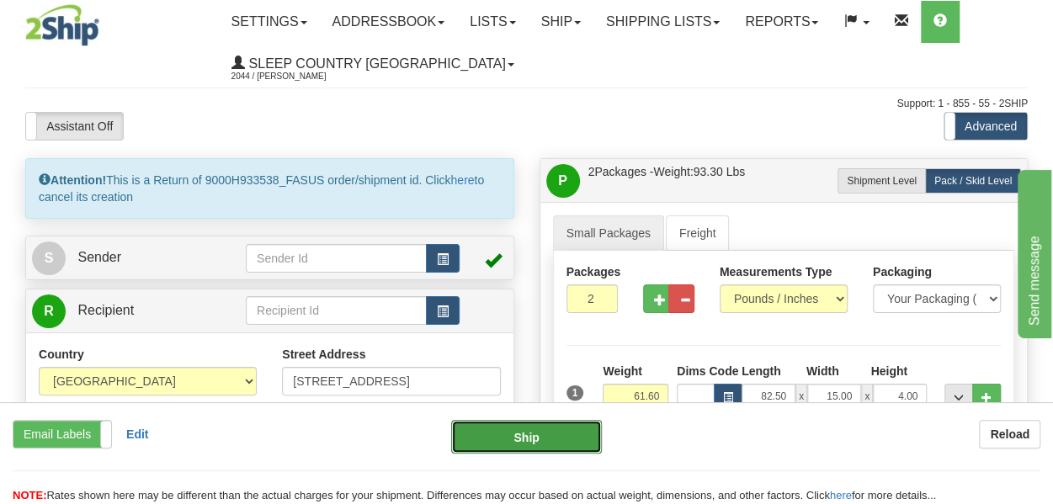
click at [487, 440] on button "Ship" at bounding box center [526, 437] width 151 height 34
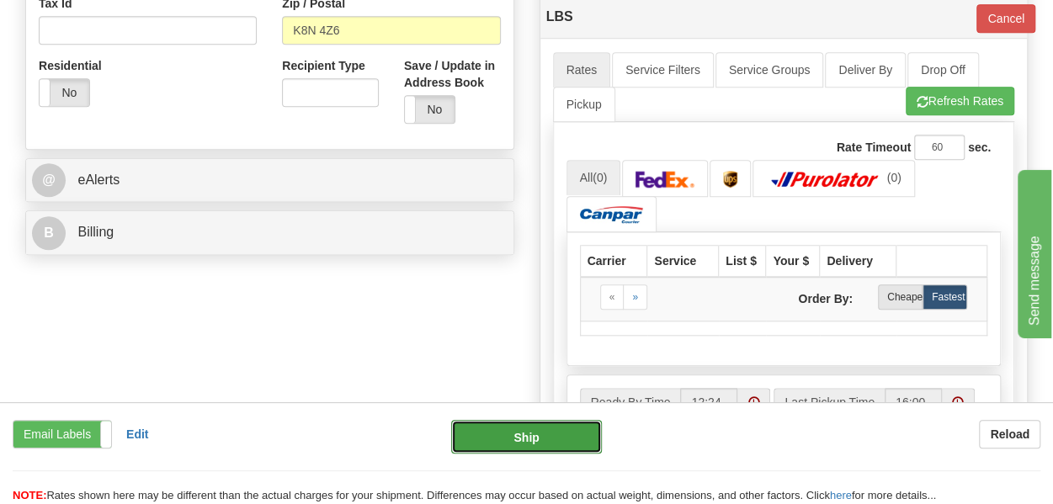
scroll to position [673, 0]
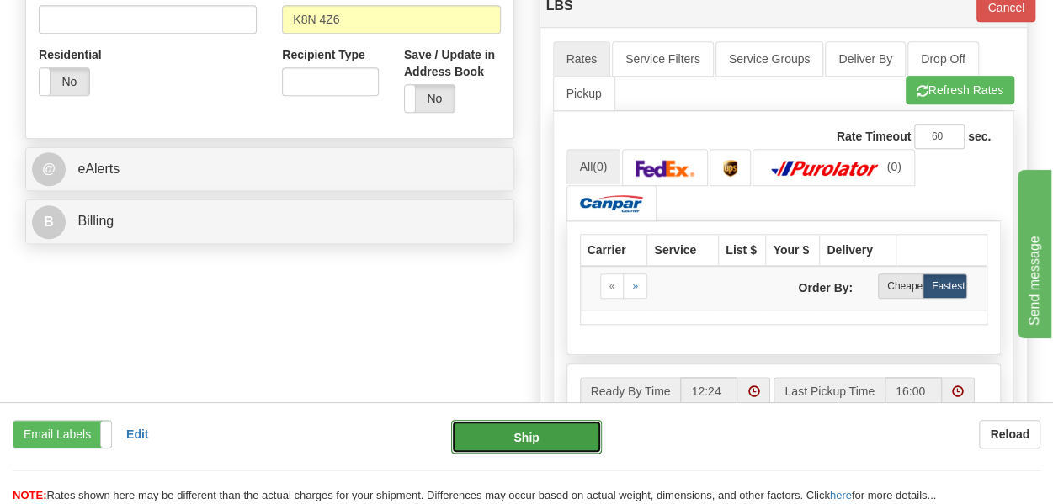
click at [532, 443] on button "Ship" at bounding box center [526, 437] width 151 height 34
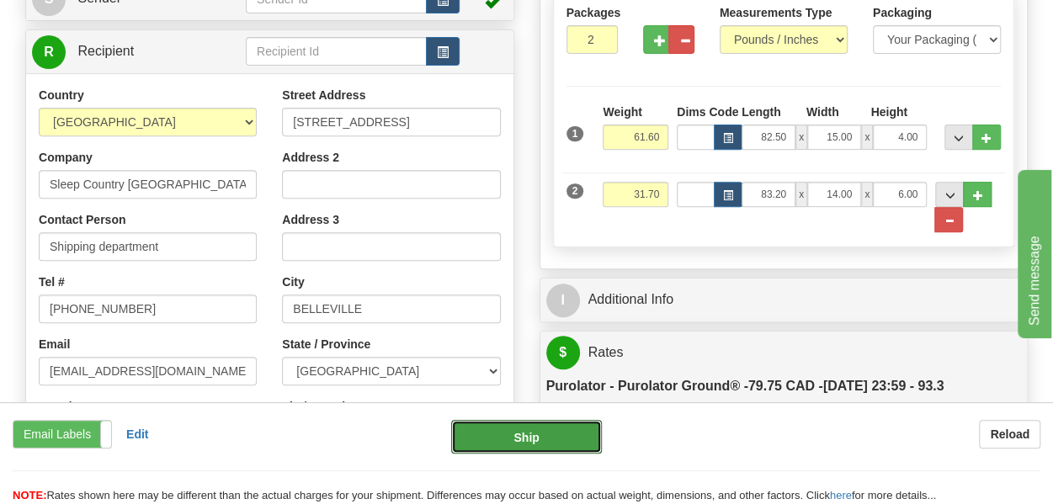
scroll to position [233, 0]
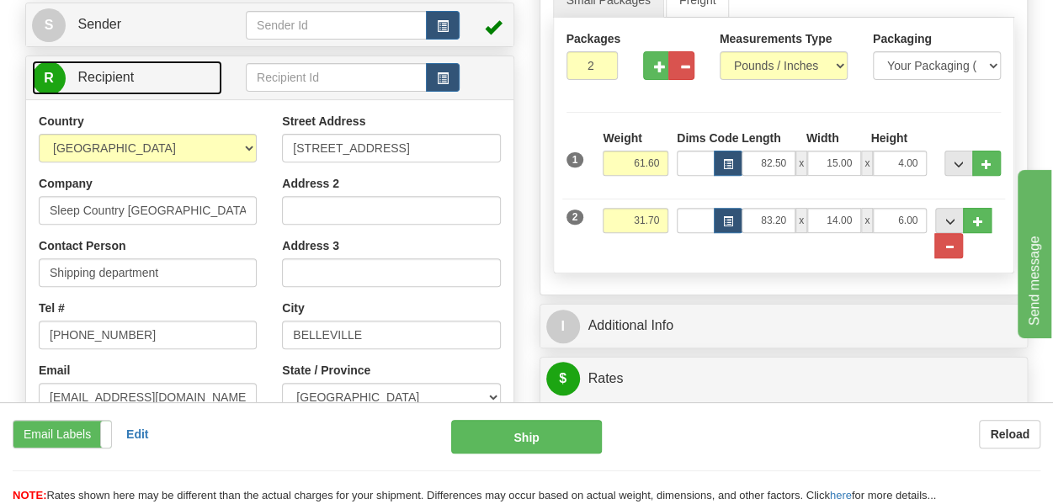
click at [96, 82] on span "Recipient" at bounding box center [105, 77] width 56 height 14
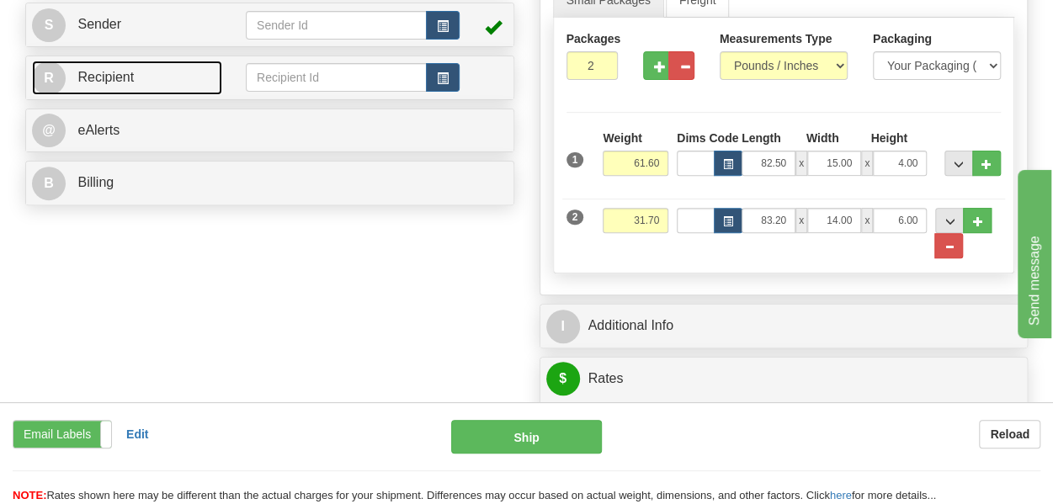
click at [96, 82] on span "Recipient" at bounding box center [105, 77] width 56 height 14
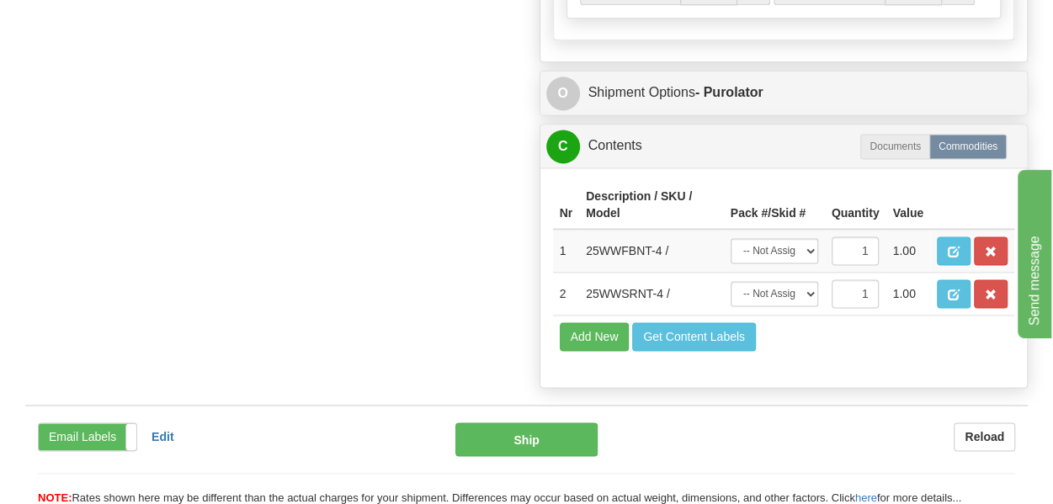
scroll to position [1074, 0]
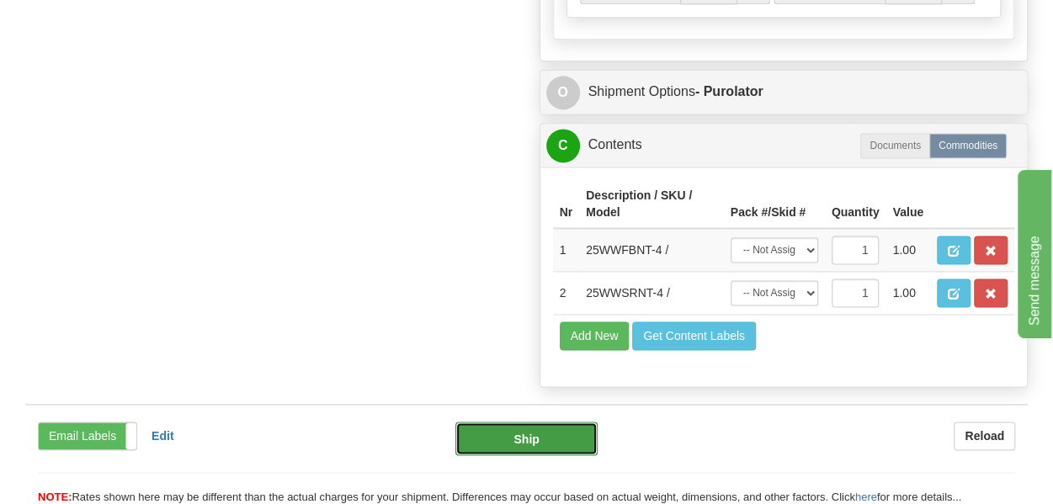
click at [496, 422] on button "Ship" at bounding box center [526, 439] width 142 height 34
click at [509, 426] on button "Ship" at bounding box center [526, 439] width 142 height 34
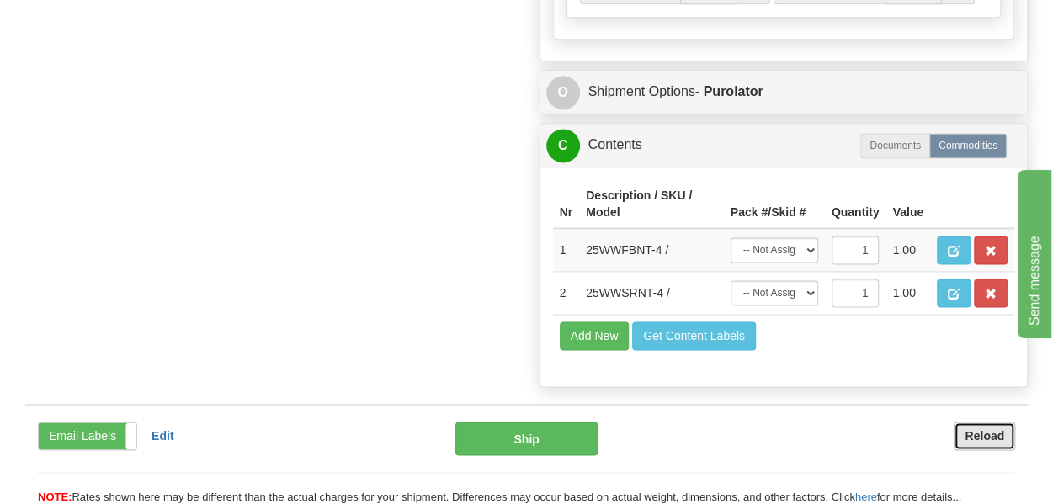
click at [995, 429] on b "Reload" at bounding box center [984, 435] width 40 height 13
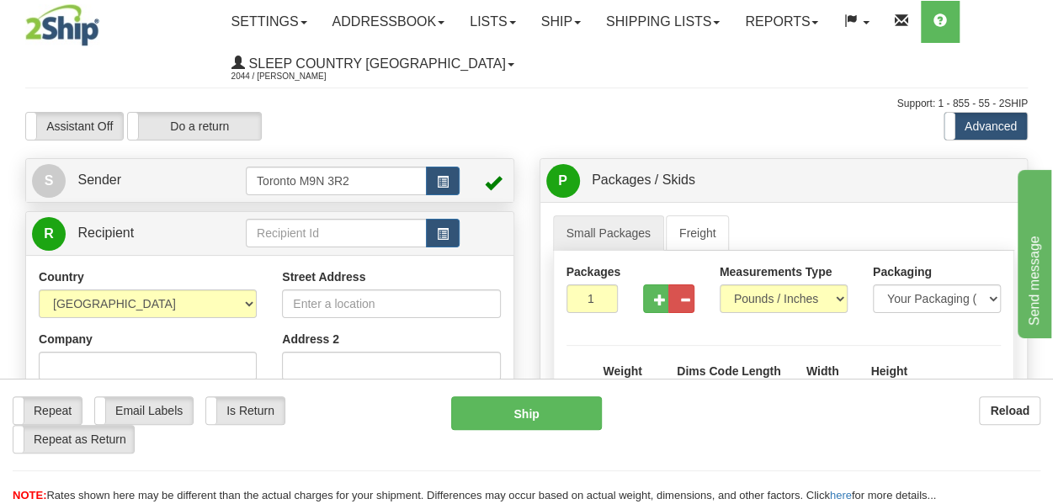
click at [414, 120] on div "Assistant On Assistant Off Do a return Do a return" at bounding box center [227, 126] width 428 height 29
click at [114, 176] on span "Sender" at bounding box center [99, 179] width 44 height 14
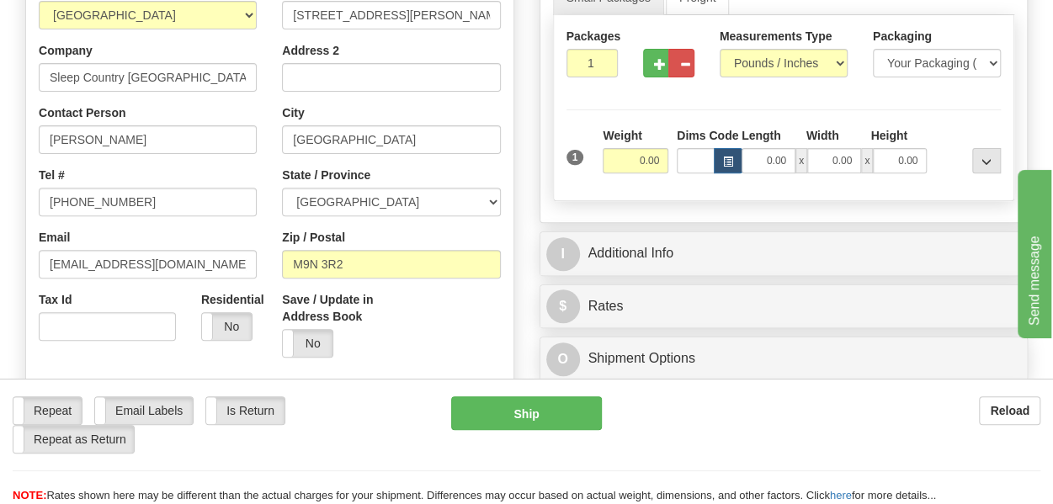
scroll to position [252, 0]
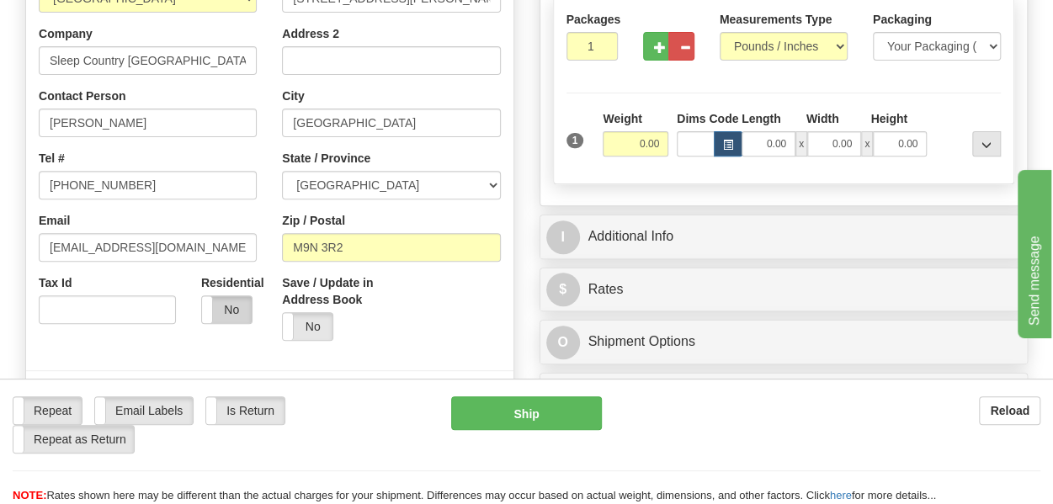
click at [226, 310] on label "No" at bounding box center [227, 309] width 50 height 27
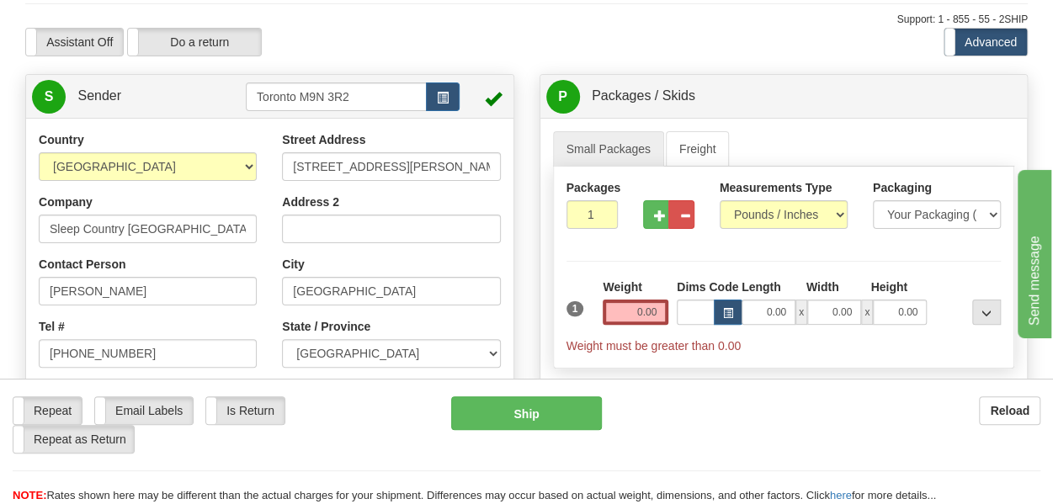
scroll to position [0, 0]
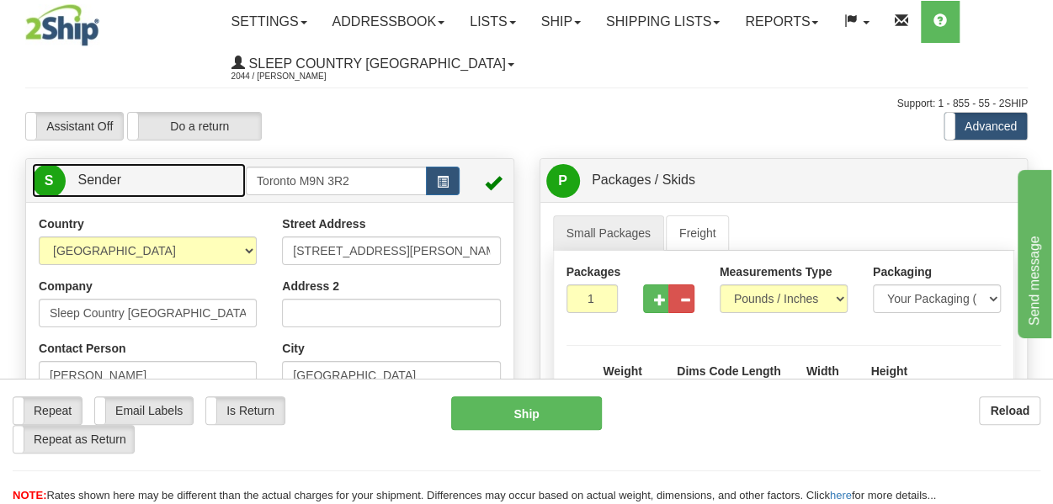
click at [133, 179] on link "S Sender" at bounding box center [139, 180] width 214 height 34
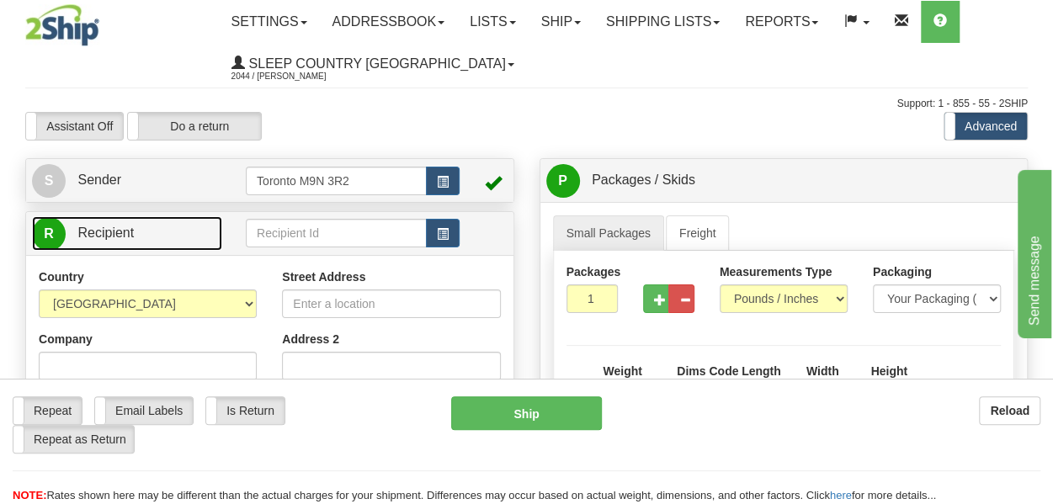
click at [148, 233] on link "R Recipient" at bounding box center [127, 233] width 190 height 34
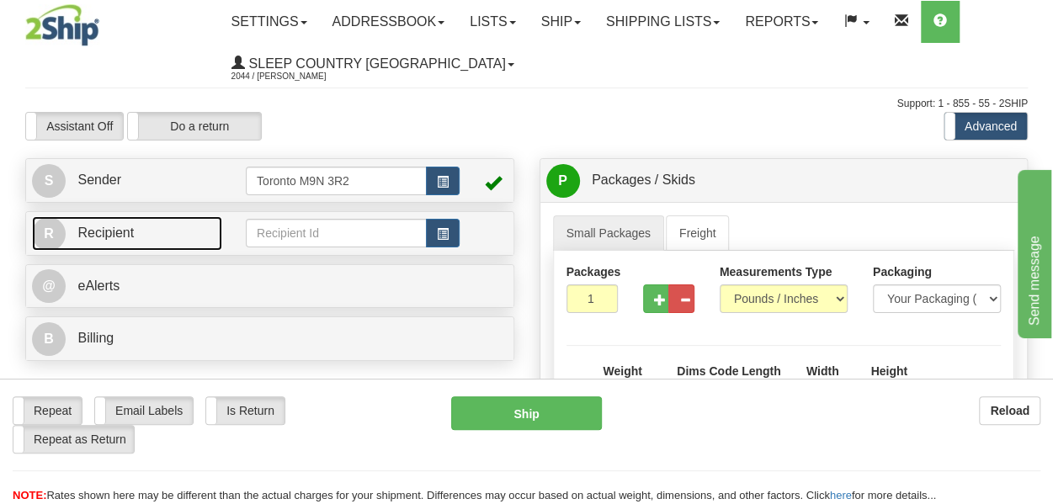
click at [148, 233] on link "R Recipient" at bounding box center [127, 233] width 190 height 34
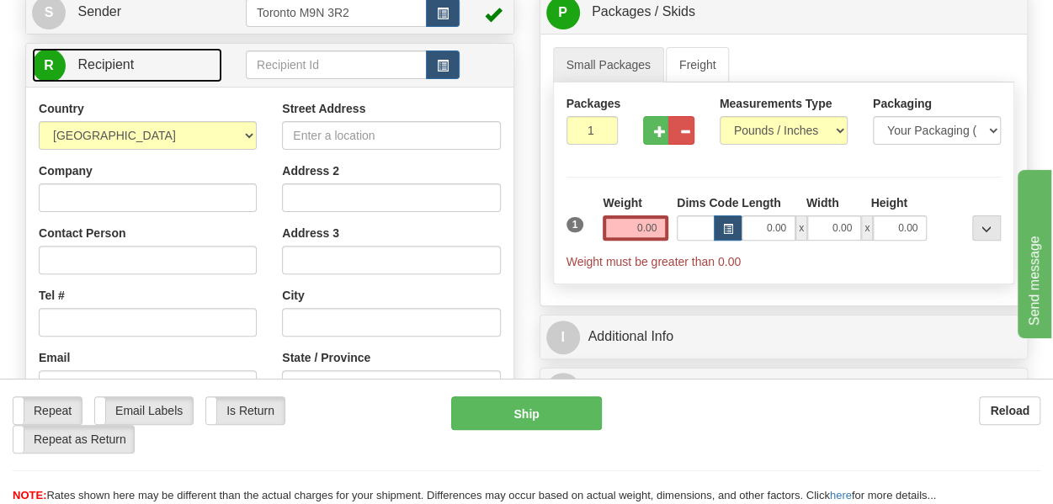
scroll to position [84, 0]
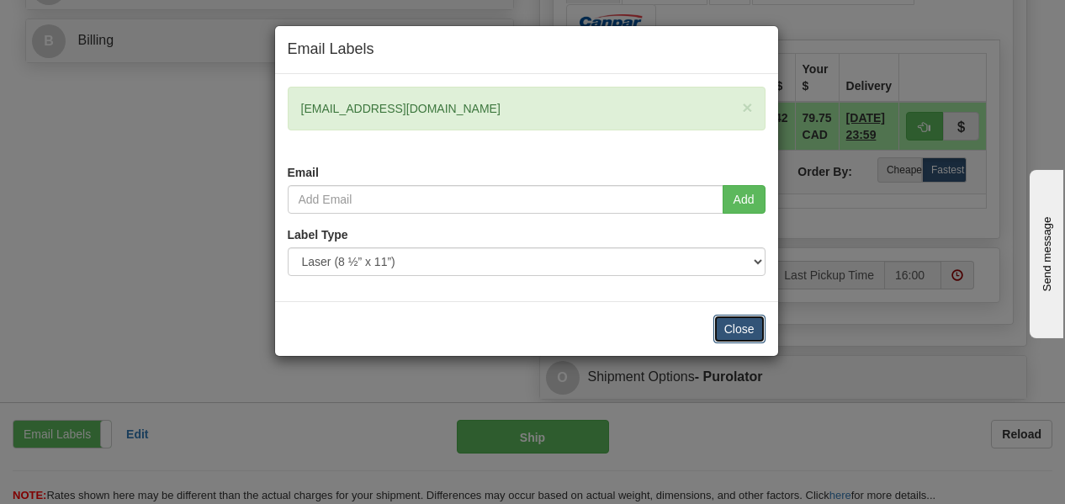
click at [744, 326] on button "Close" at bounding box center [740, 329] width 52 height 29
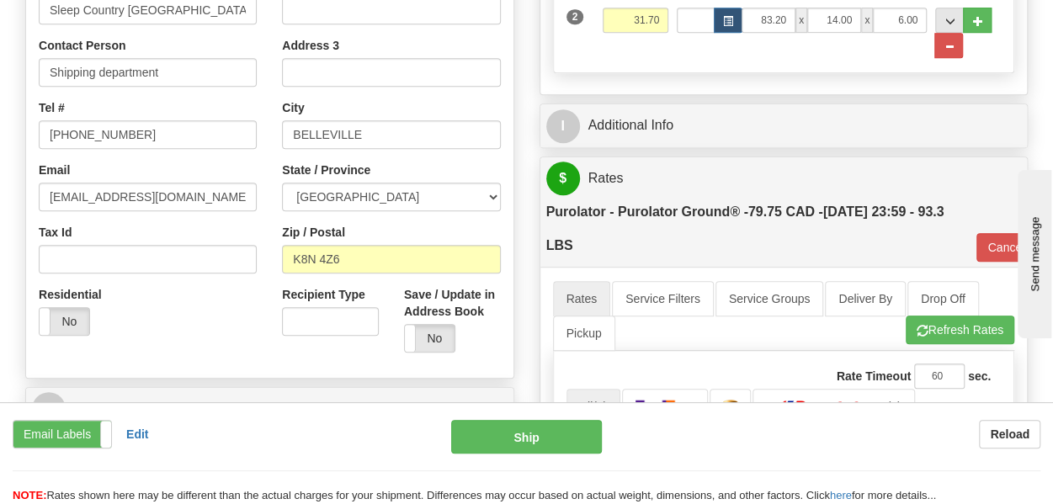
scroll to position [181, 0]
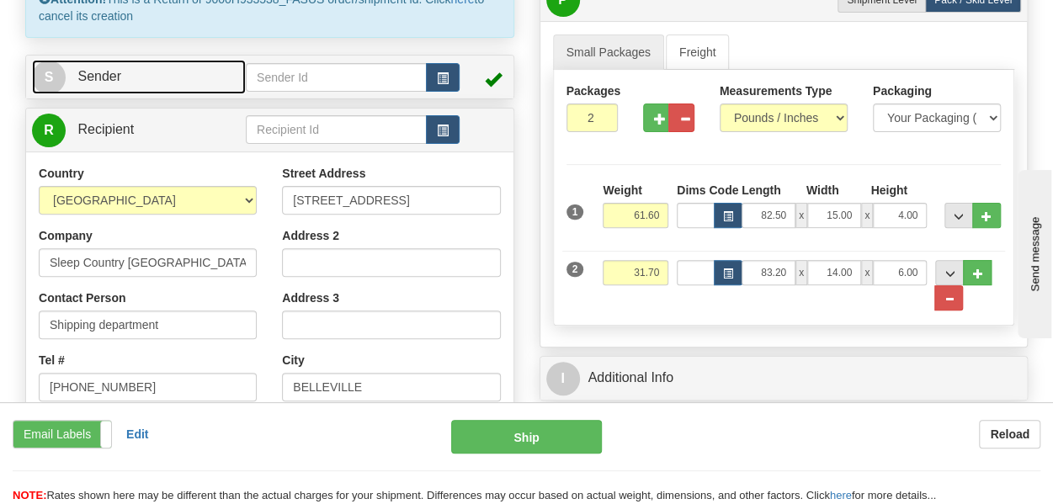
click at [163, 82] on link "S Sender" at bounding box center [139, 77] width 214 height 34
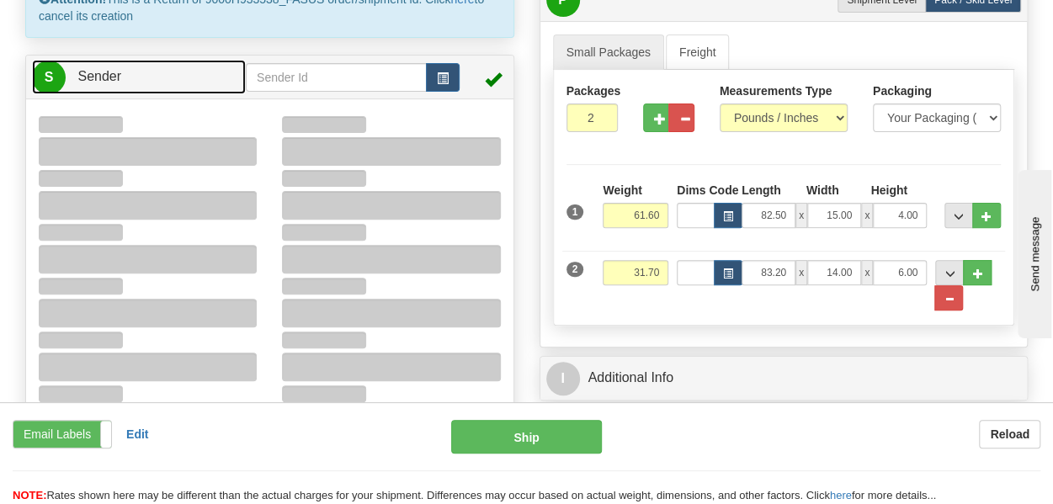
type input "12:40"
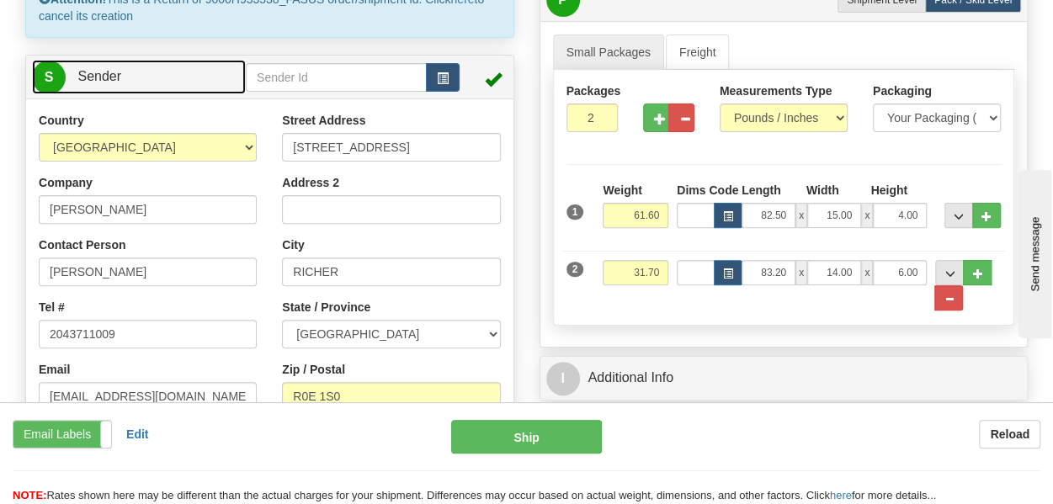
click at [172, 84] on link "S Sender" at bounding box center [139, 77] width 214 height 34
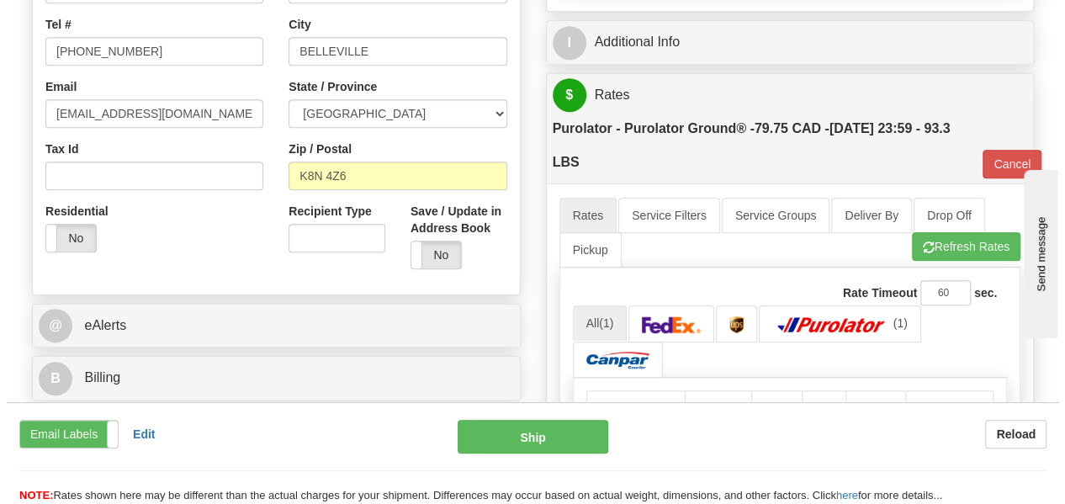
scroll to position [517, 0]
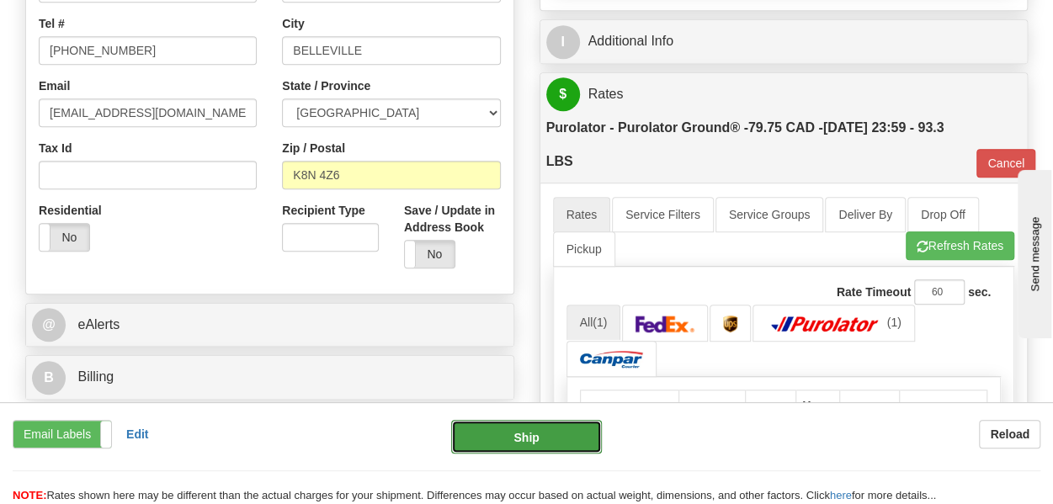
click at [537, 437] on button "Ship" at bounding box center [526, 437] width 151 height 34
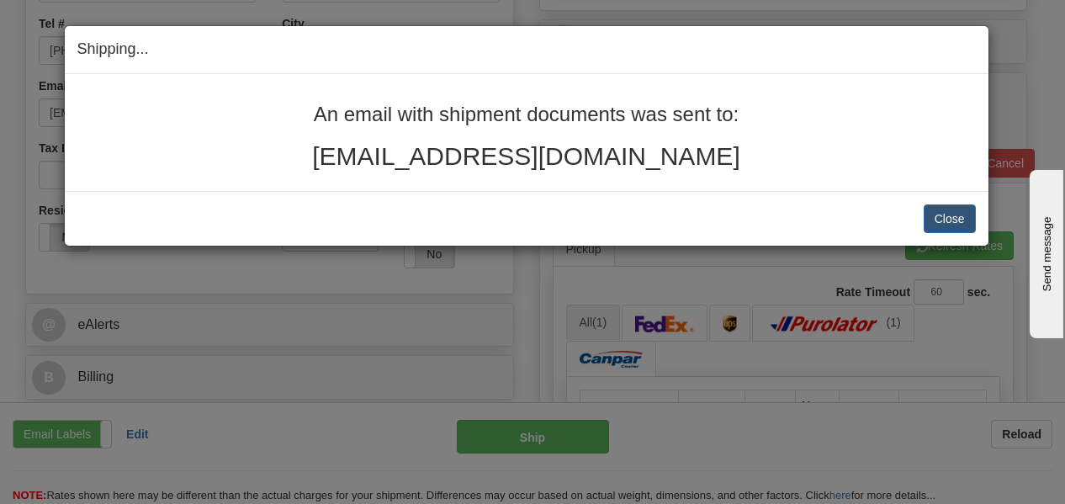
drag, startPoint x: 315, startPoint y: 107, endPoint x: 698, endPoint y: 167, distance: 388.4
click at [698, 167] on div "An email with shipment documents was sent to: louisegcpc@gmail.com" at bounding box center [526, 136] width 899 height 66
copy div "An email with shipment documents was sent to: louisegcpc@gmail.com"
click at [955, 215] on button "Close" at bounding box center [950, 218] width 52 height 29
